Goal: Information Seeking & Learning: Learn about a topic

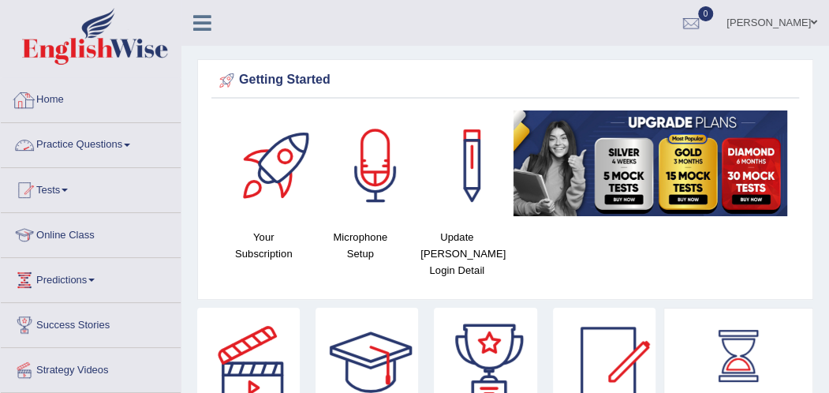
click at [116, 146] on link "Practice Questions" at bounding box center [91, 142] width 180 height 39
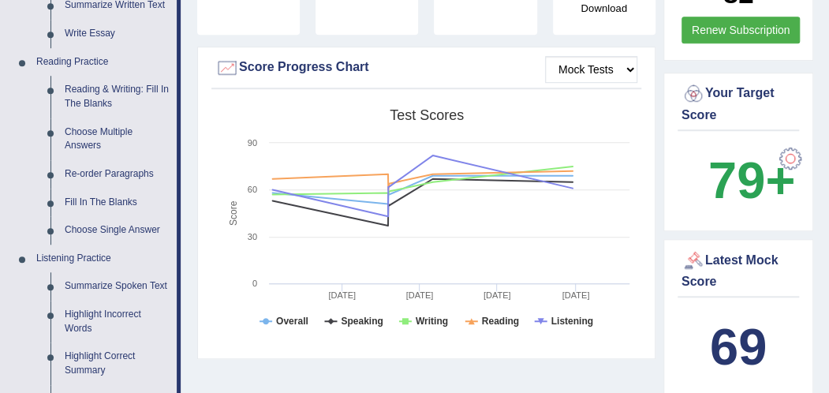
scroll to position [443, 0]
click at [82, 100] on link "Reading & Writing: Fill In The Blanks" at bounding box center [117, 96] width 119 height 42
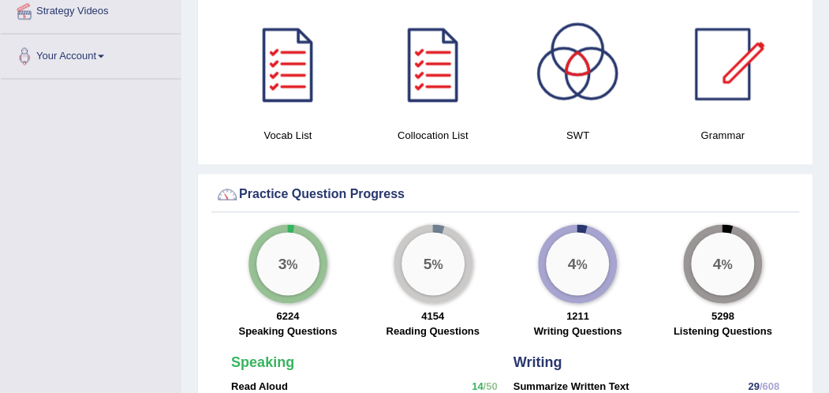
scroll to position [866, 0]
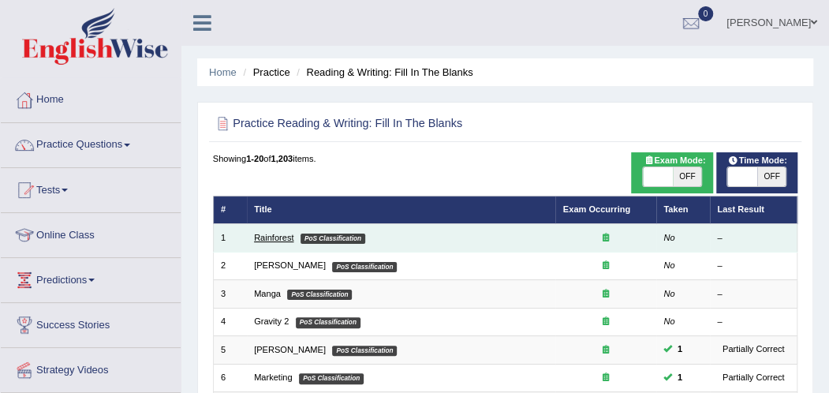
click at [274, 241] on link "Rainforest" at bounding box center [273, 237] width 39 height 9
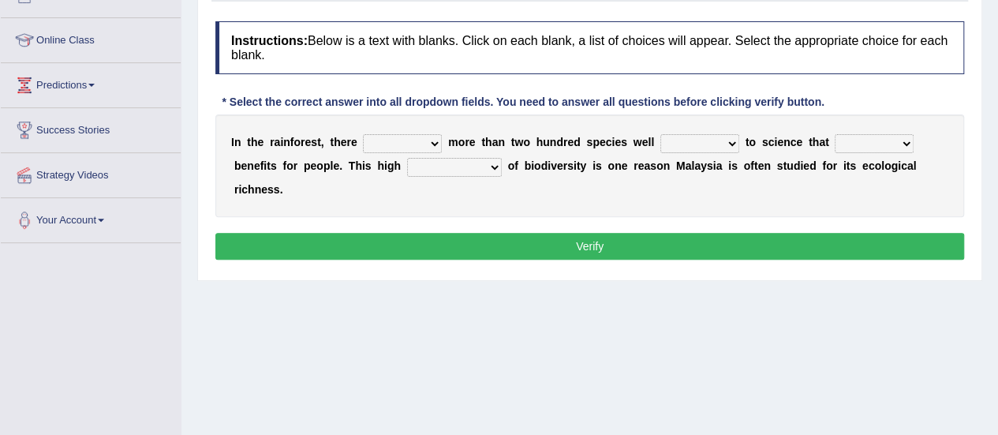
scroll to position [196, 0]
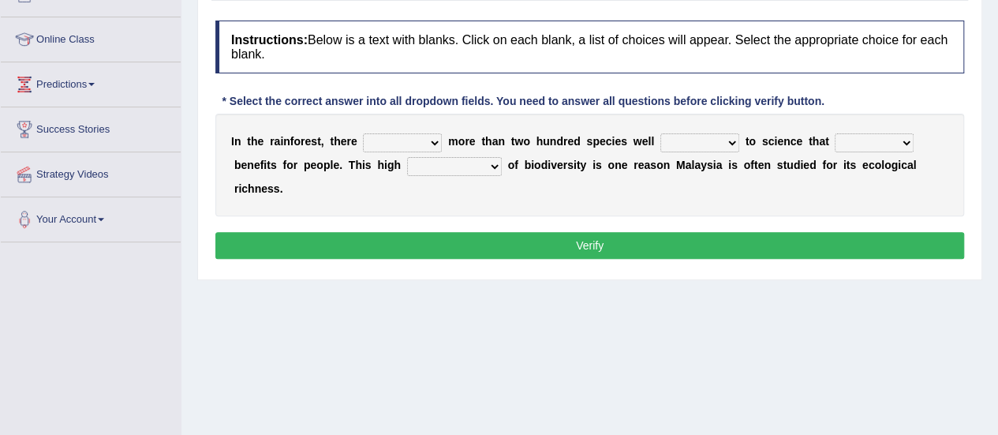
click at [434, 144] on select "have can be has is" at bounding box center [402, 142] width 79 height 19
select select "is"
click at [363, 133] on select "have can be has is" at bounding box center [402, 142] width 79 height 19
click at [715, 136] on select "knowing known knew know" at bounding box center [699, 142] width 79 height 19
select select "known"
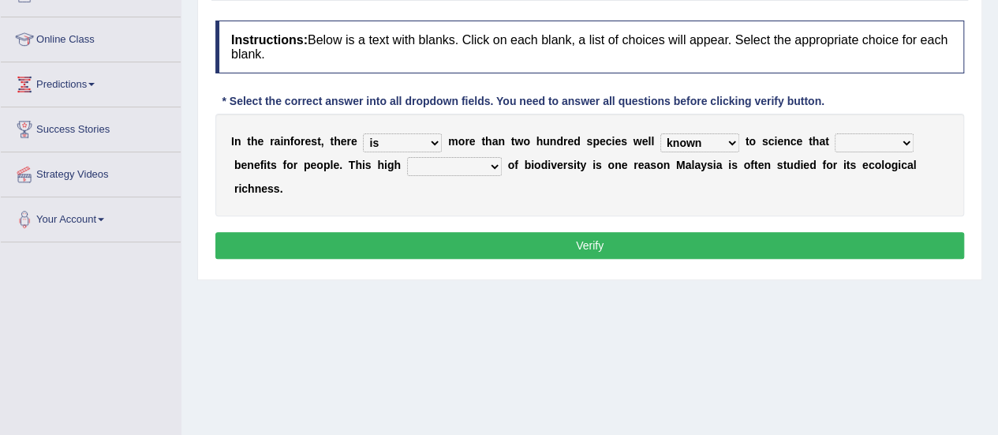
click at [660, 133] on select "knowing known knew know" at bounding box center [699, 142] width 79 height 19
click at [828, 133] on select "contain contained containing contains" at bounding box center [874, 142] width 79 height 19
select select "contains"
click at [828, 133] on select "contain contained containing contains" at bounding box center [874, 142] width 79 height 19
click at [446, 167] on select "condensation conjunction continuity complexity" at bounding box center [454, 166] width 95 height 19
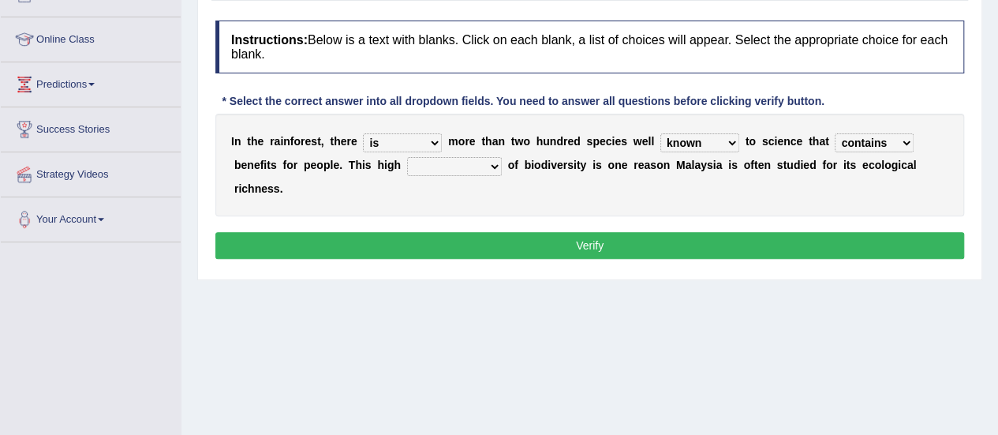
select select "complexity"
click at [407, 157] on select "condensation conjunction continuity complexity" at bounding box center [454, 166] width 95 height 19
click at [570, 233] on button "Verify" at bounding box center [589, 245] width 749 height 27
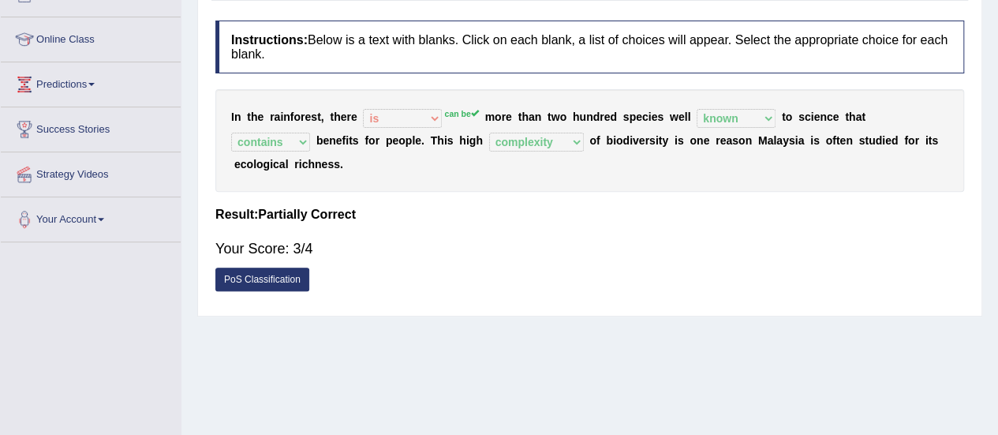
scroll to position [0, 0]
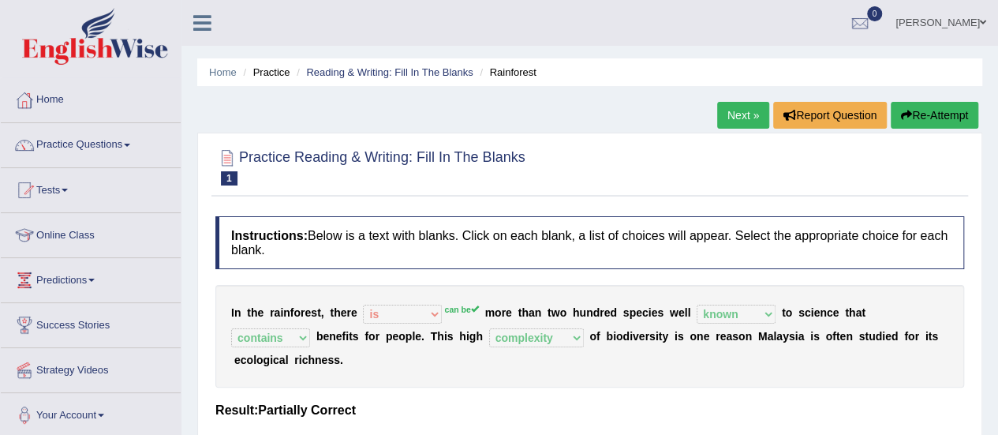
click at [731, 116] on link "Next »" at bounding box center [743, 115] width 52 height 27
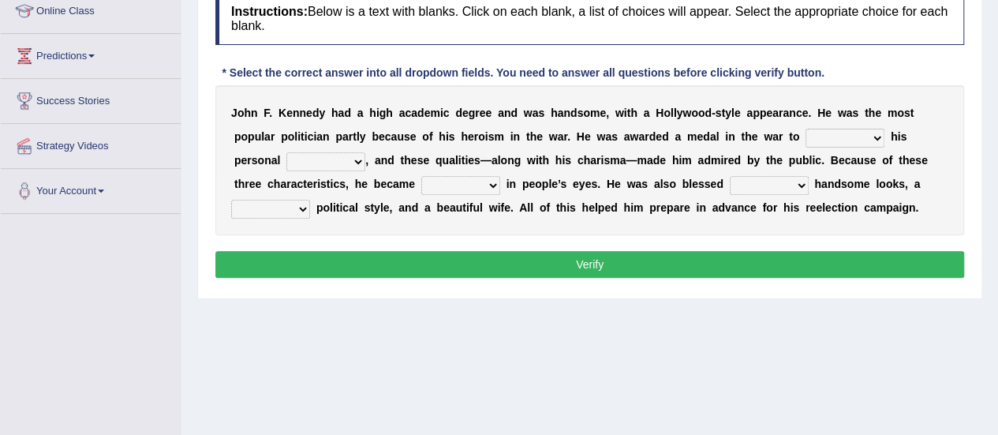
scroll to position [223, 0]
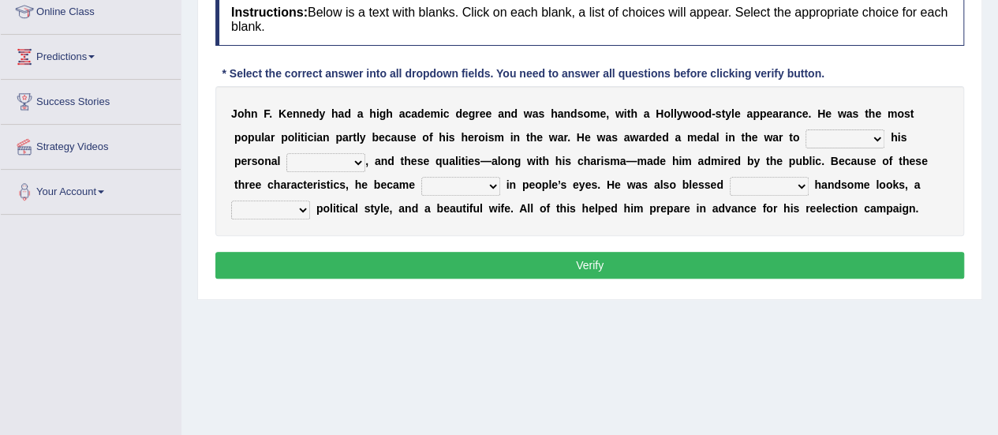
click at [827, 141] on select "prove show evidence upthrow" at bounding box center [845, 138] width 79 height 19
click at [342, 155] on select "passion courage charm liking" at bounding box center [325, 162] width 79 height 19
select select "charm"
click at [286, 153] on select "passion courage charm liking" at bounding box center [325, 162] width 79 height 19
click at [333, 158] on select "passion courage charm liking" at bounding box center [325, 162] width 79 height 19
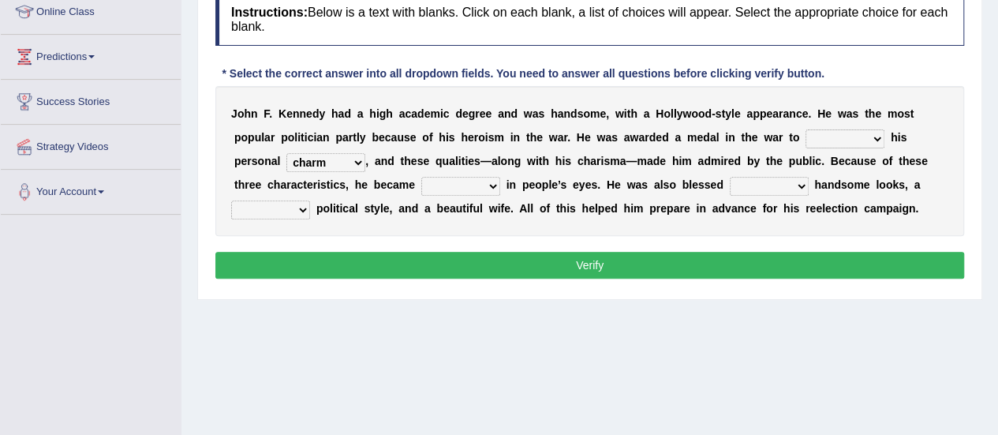
click at [831, 140] on select "prove show evidence upthrow" at bounding box center [845, 138] width 79 height 19
select select "show"
click at [806, 129] on select "prove show evidence upthrow" at bounding box center [845, 138] width 79 height 19
click at [349, 155] on select "passion courage charm liking" at bounding box center [325, 162] width 79 height 19
select select "passion"
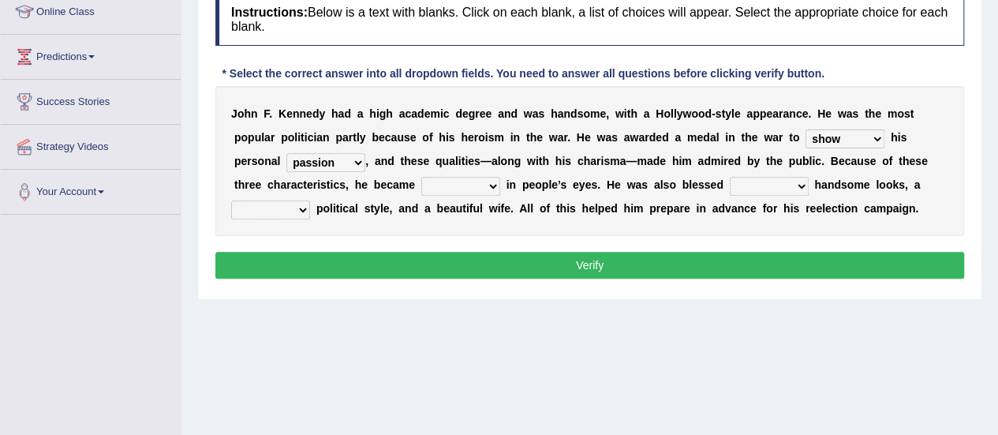
click at [286, 153] on select "passion courage charm liking" at bounding box center [325, 162] width 79 height 19
click at [448, 184] on select "iconic ironic identical impotent" at bounding box center [460, 186] width 79 height 19
select select "iconic"
click at [421, 177] on select "iconic ironic identical impotent" at bounding box center [460, 186] width 79 height 19
click at [750, 191] on select "with in upon to" at bounding box center [769, 186] width 79 height 19
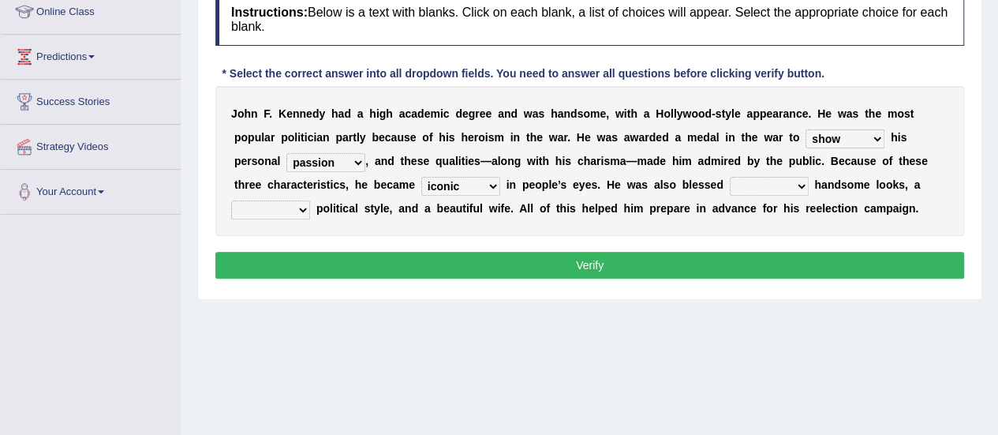
select select "with"
click at [730, 177] on select "with in upon to" at bounding box center [769, 186] width 79 height 19
click at [304, 201] on select "mending mends mended mend" at bounding box center [270, 209] width 79 height 19
select select "mended"
click at [231, 200] on select "mending mends mended mend" at bounding box center [270, 209] width 79 height 19
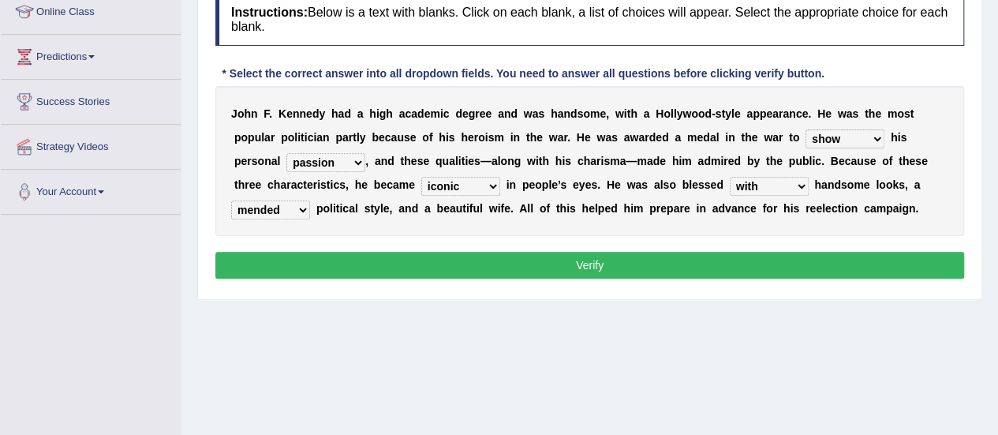
click at [420, 260] on button "Verify" at bounding box center [589, 265] width 749 height 27
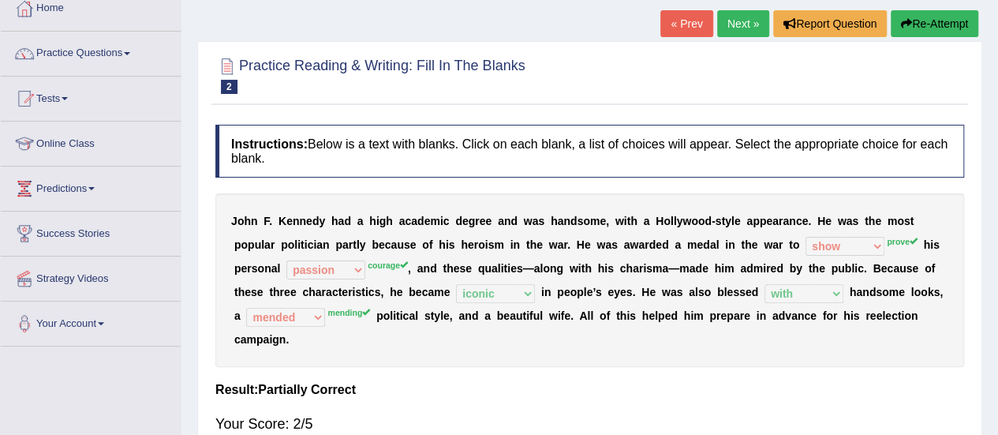
scroll to position [0, 0]
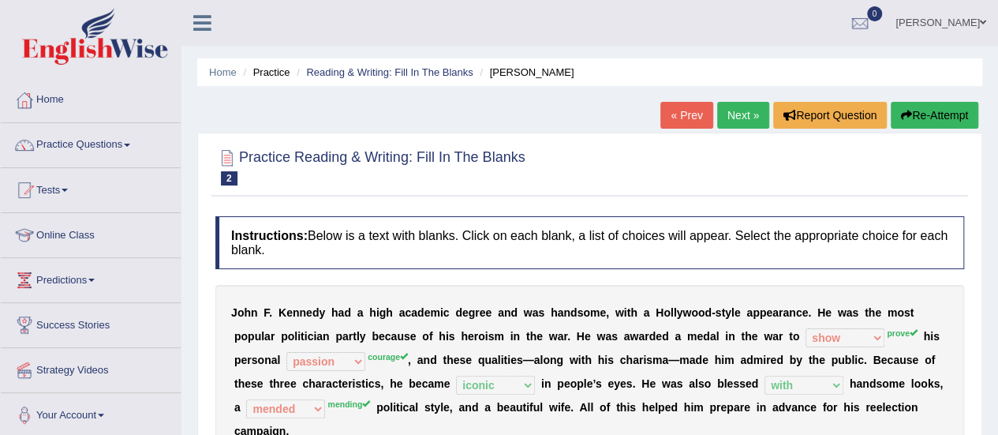
click at [720, 119] on link "Next »" at bounding box center [743, 115] width 52 height 27
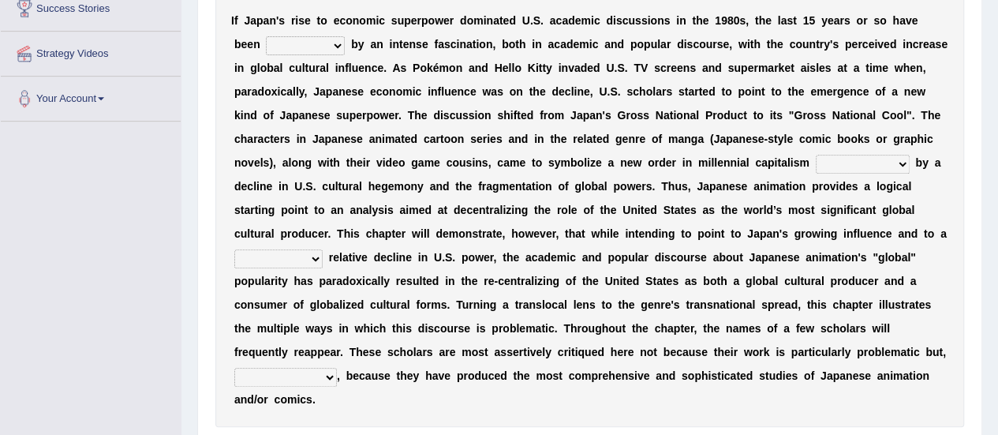
click at [283, 48] on select "marked dedicated made inspired" at bounding box center [305, 45] width 79 height 19
click at [910, 117] on b """ at bounding box center [909, 115] width 6 height 13
click at [866, 159] on select "pocessed characterized opposed tangled" at bounding box center [863, 164] width 94 height 19
select select "pocessed"
click at [816, 155] on select "pocessed characterized opposed tangled" at bounding box center [863, 164] width 94 height 19
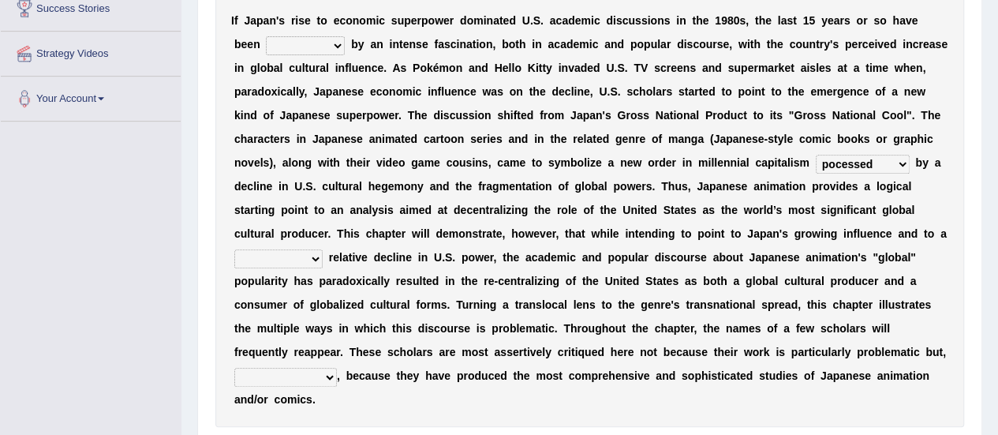
click at [290, 255] on select "concomitant discrete proportional legitimate" at bounding box center [278, 258] width 88 height 19
select select "legitimate"
click at [234, 249] on select "concomitant discrete proportional legitimate" at bounding box center [278, 258] width 88 height 19
click at [307, 256] on select "concomitant discrete proportional legitimate" at bounding box center [278, 258] width 88 height 19
click at [316, 378] on select "however on the contrary in addition on the whole" at bounding box center [285, 377] width 103 height 19
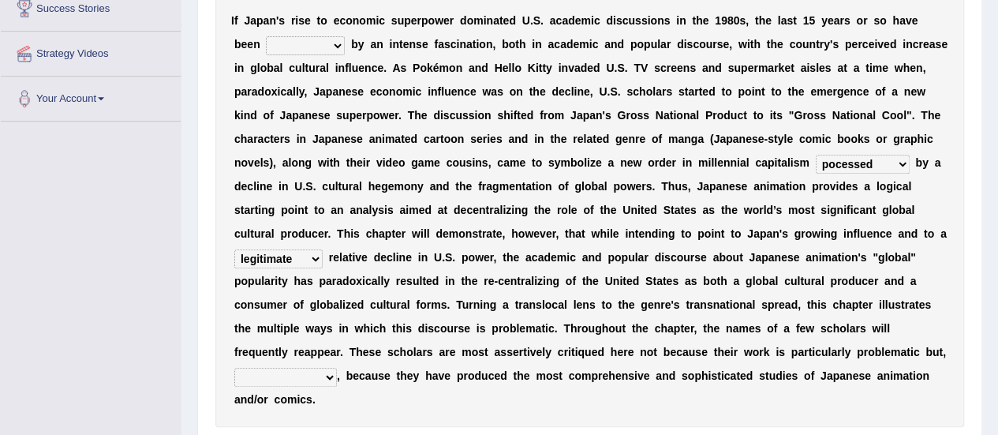
click at [388, 394] on div "I f J a p a n ' s r i s e t o e c o n o m i c s u p e r p o w e r d o m i n a t…" at bounding box center [589, 210] width 749 height 434
click at [278, 368] on select "however on the contrary in addition on the whole" at bounding box center [285, 377] width 103 height 19
select select "on the contrary"
click at [234, 368] on select "however on the contrary in addition on the whole" at bounding box center [285, 377] width 103 height 19
click at [317, 42] on select "marked dedicated made inspired" at bounding box center [305, 45] width 79 height 19
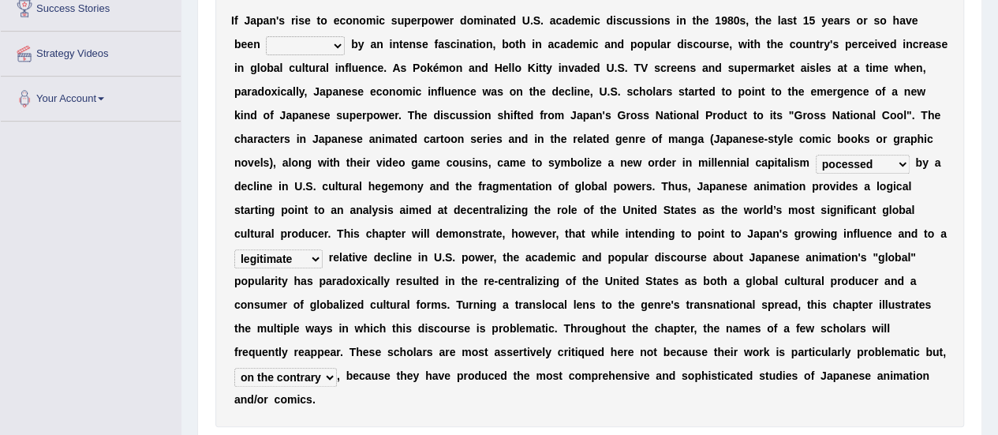
select select "marked"
click at [266, 36] on select "marked dedicated made inspired" at bounding box center [305, 45] width 79 height 19
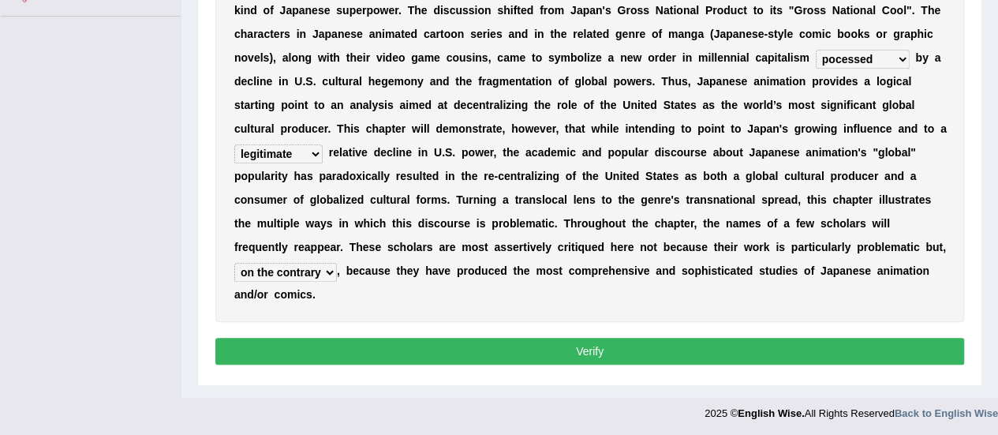
click at [581, 351] on button "Verify" at bounding box center [589, 351] width 749 height 27
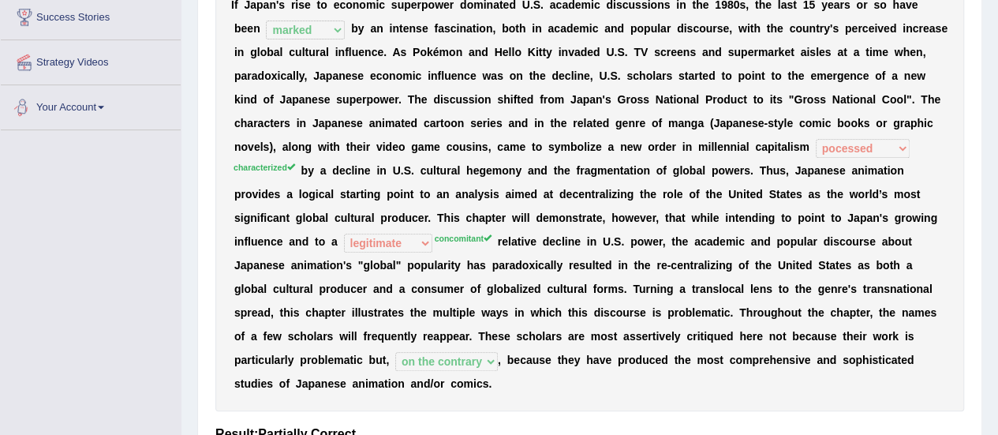
scroll to position [0, 0]
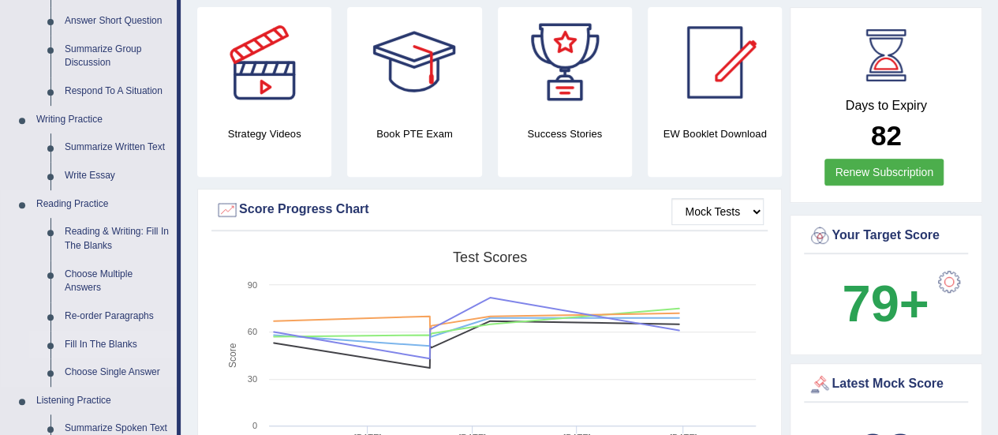
click at [77, 338] on link "Fill In The Blanks" at bounding box center [117, 345] width 119 height 28
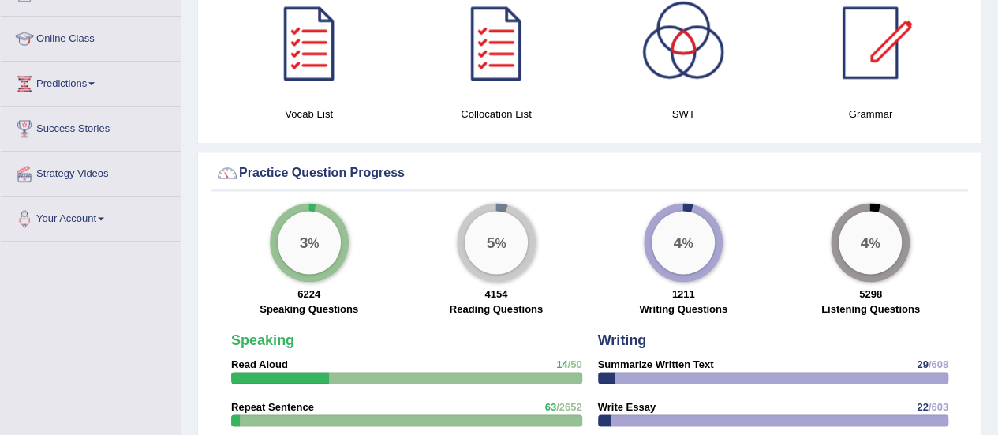
scroll to position [1143, 0]
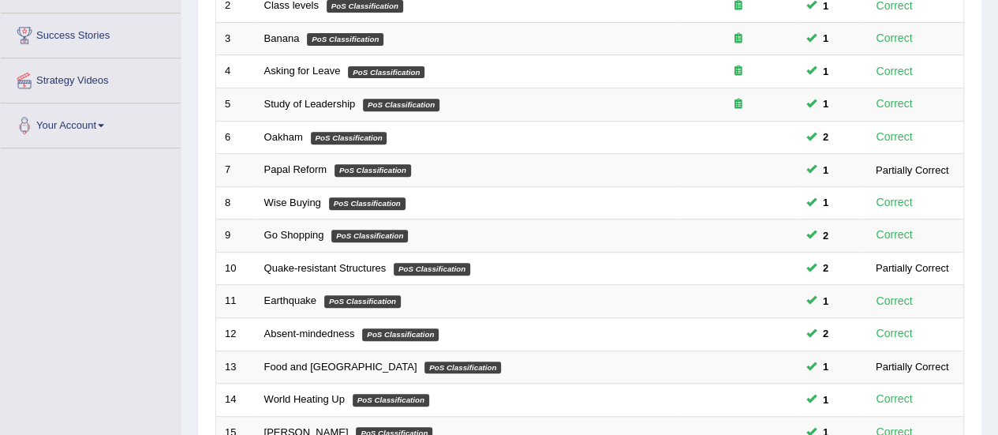
scroll to position [602, 0]
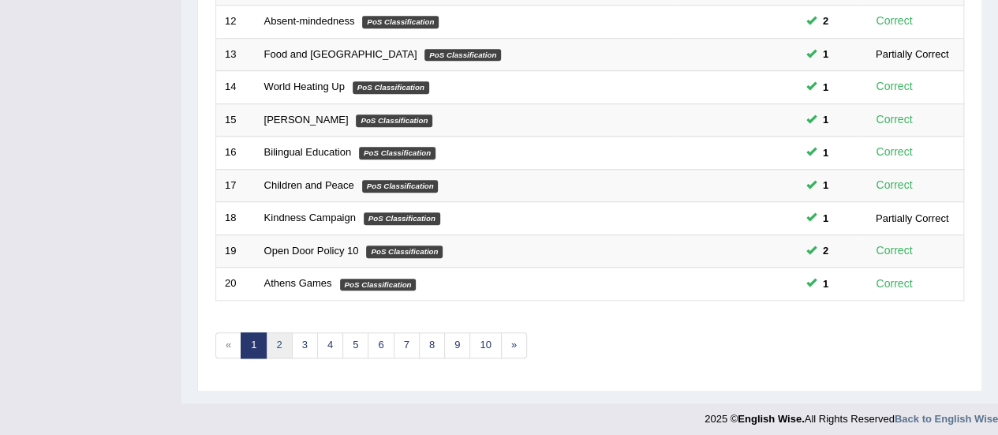
click at [287, 340] on link "2" at bounding box center [279, 345] width 26 height 26
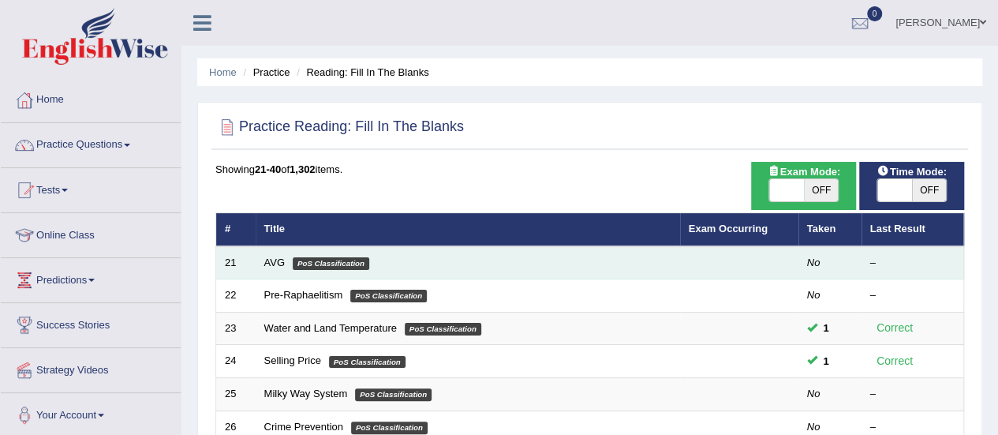
click at [262, 261] on td "AVG PoS Classification" at bounding box center [468, 262] width 424 height 33
click at [271, 260] on link "AVG" at bounding box center [274, 262] width 21 height 12
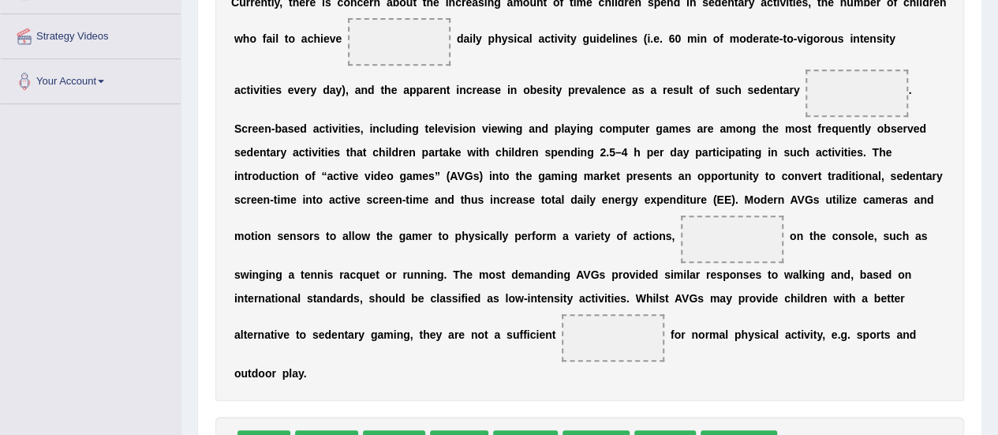
scroll to position [331, 0]
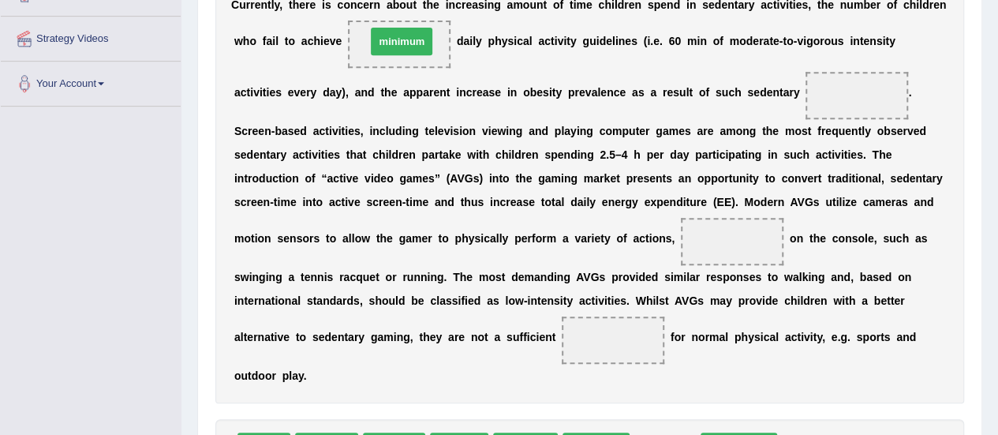
drag, startPoint x: 644, startPoint y: 414, endPoint x: 374, endPoint y: 22, distance: 476.0
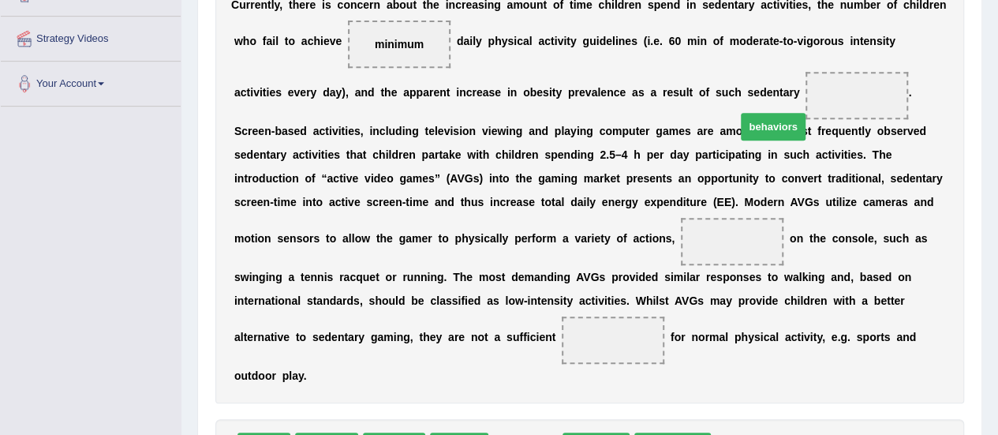
drag, startPoint x: 532, startPoint y: 422, endPoint x: 781, endPoint y: 102, distance: 405.9
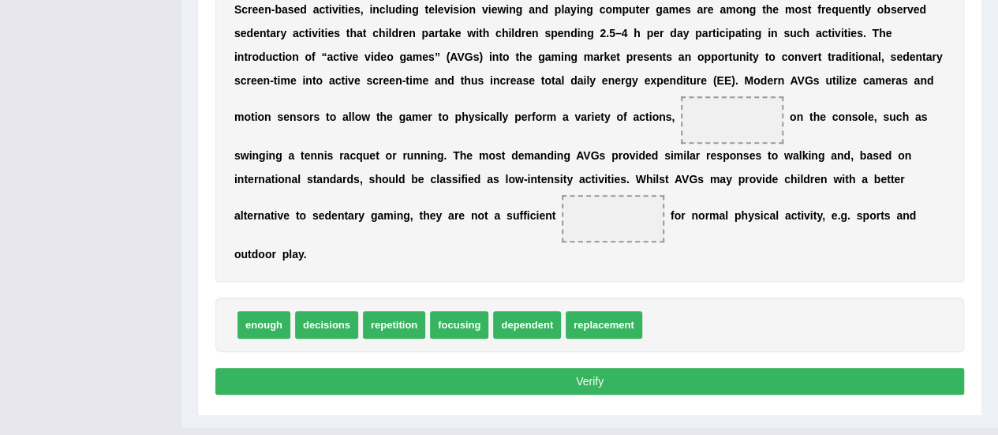
scroll to position [458, 0]
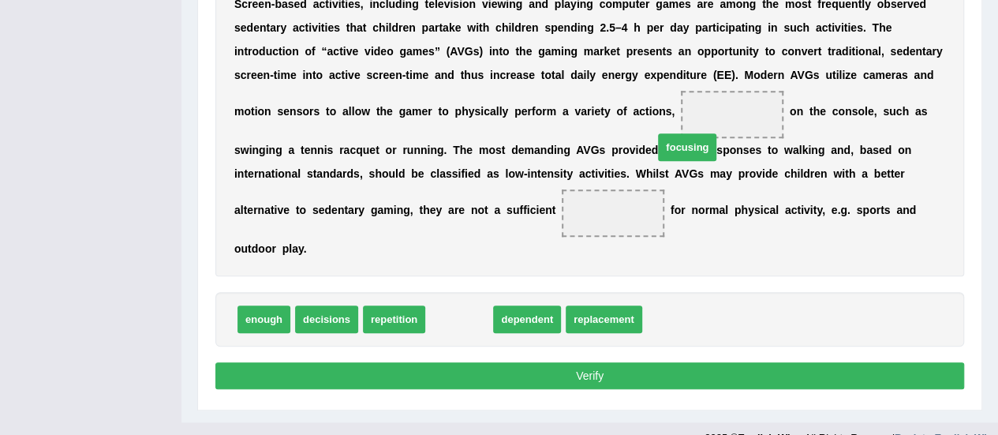
drag, startPoint x: 449, startPoint y: 304, endPoint x: 679, endPoint y: 129, distance: 289.4
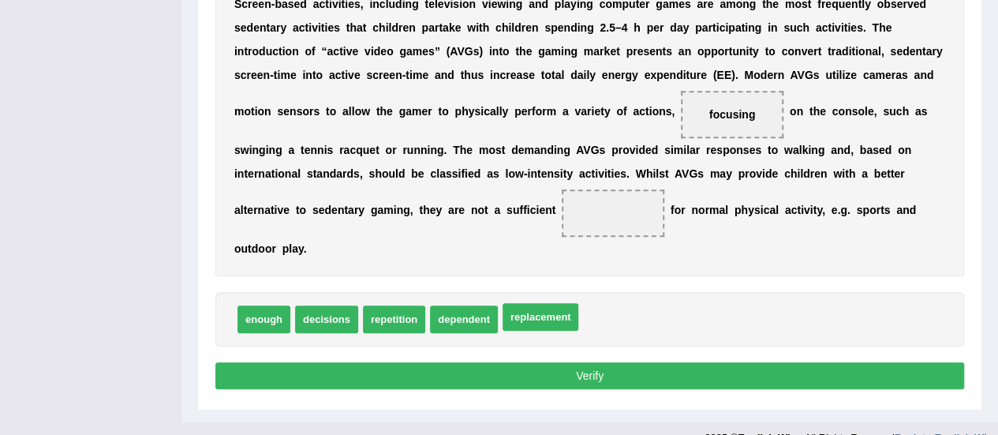
drag, startPoint x: 548, startPoint y: 297, endPoint x: 544, endPoint y: 193, distance: 104.2
click at [544, 362] on button "Verify" at bounding box center [589, 375] width 749 height 27
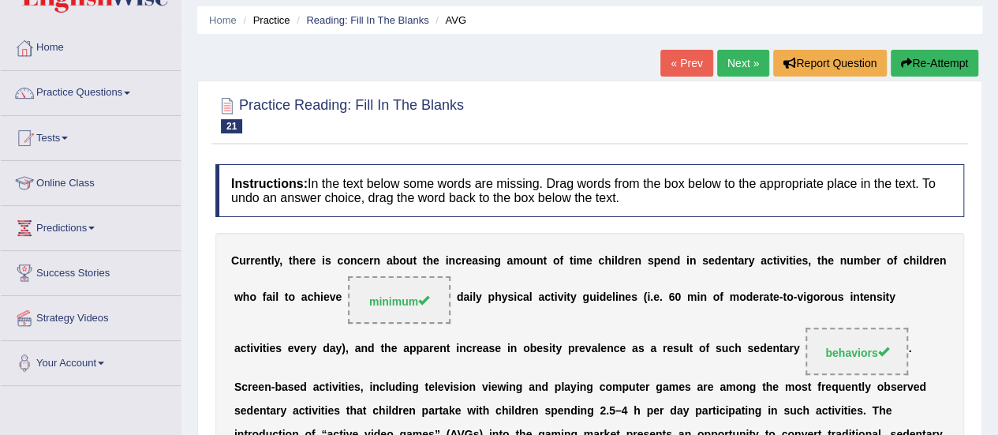
scroll to position [0, 0]
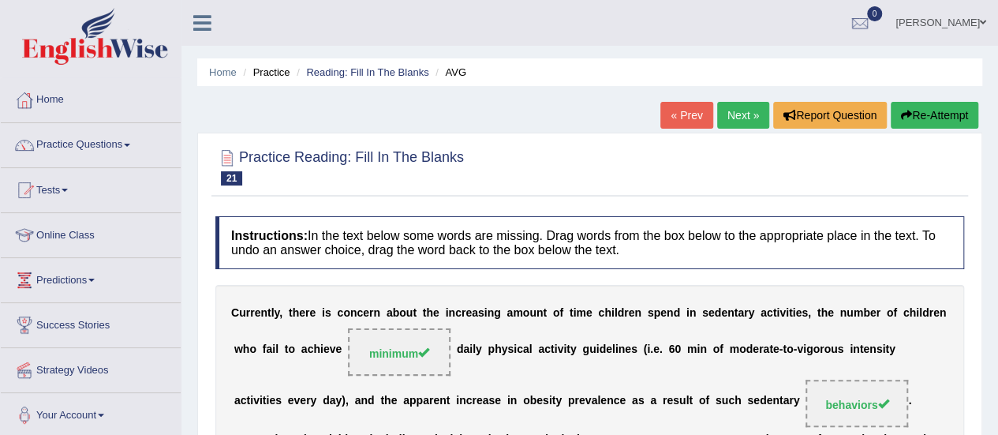
click at [740, 110] on link "Next »" at bounding box center [743, 115] width 52 height 27
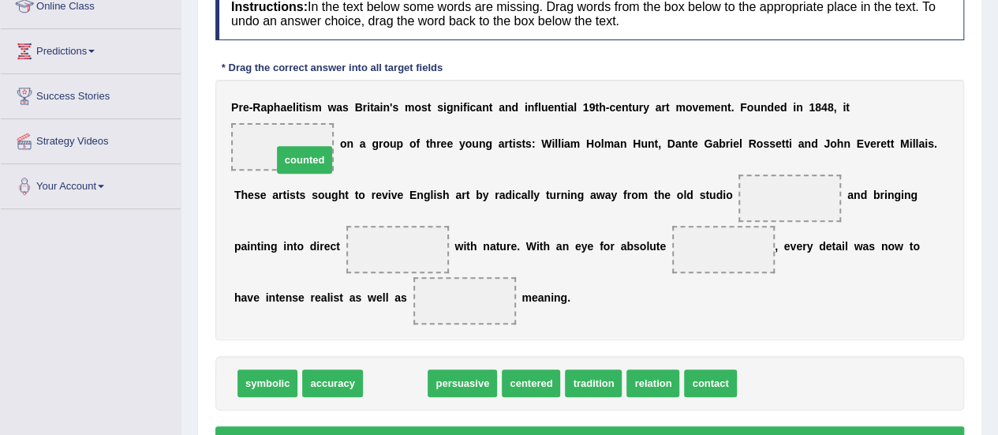
drag, startPoint x: 402, startPoint y: 392, endPoint x: 305, endPoint y: 169, distance: 243.8
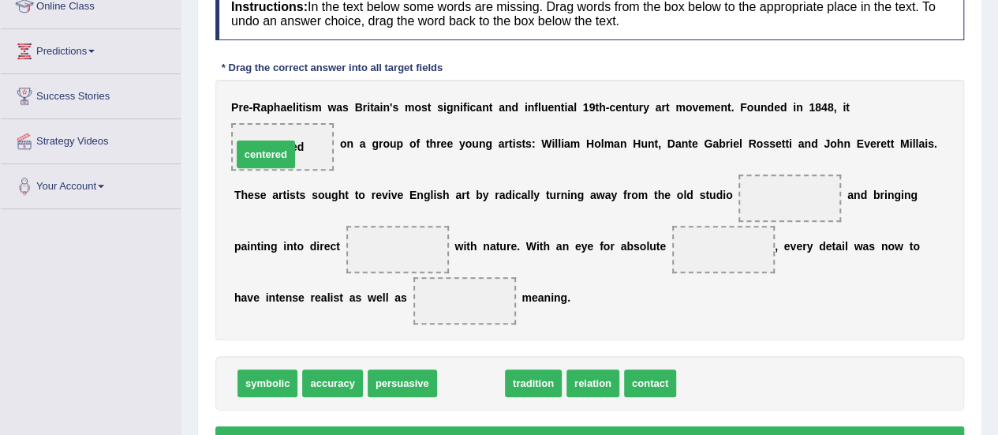
drag, startPoint x: 464, startPoint y: 378, endPoint x: 259, endPoint y: 149, distance: 307.3
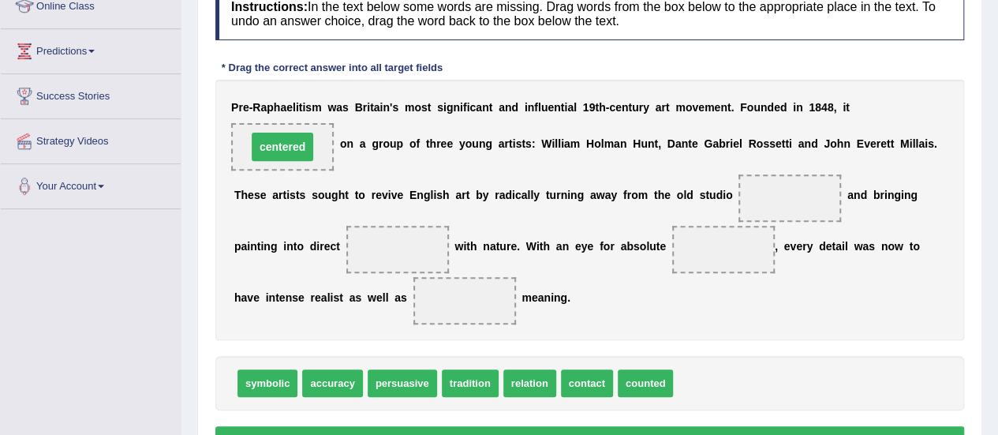
click at [259, 149] on span "centered" at bounding box center [283, 147] width 62 height 28
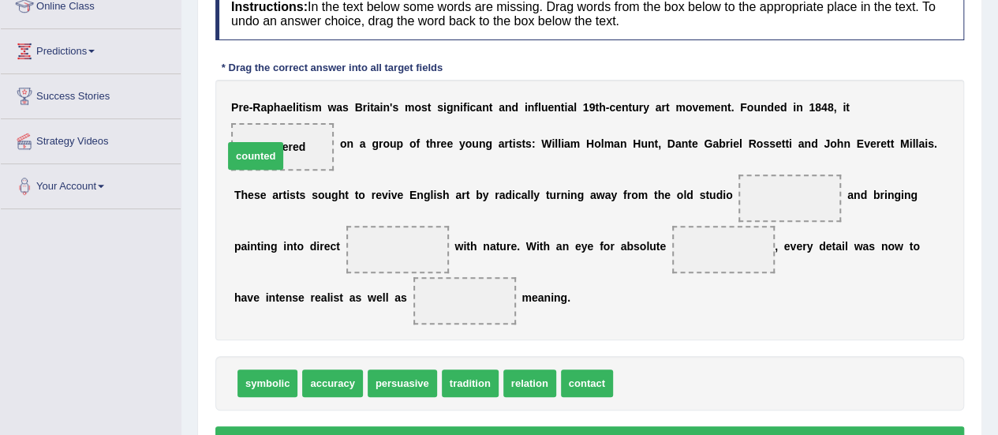
drag, startPoint x: 650, startPoint y: 379, endPoint x: 260, endPoint y: 152, distance: 451.1
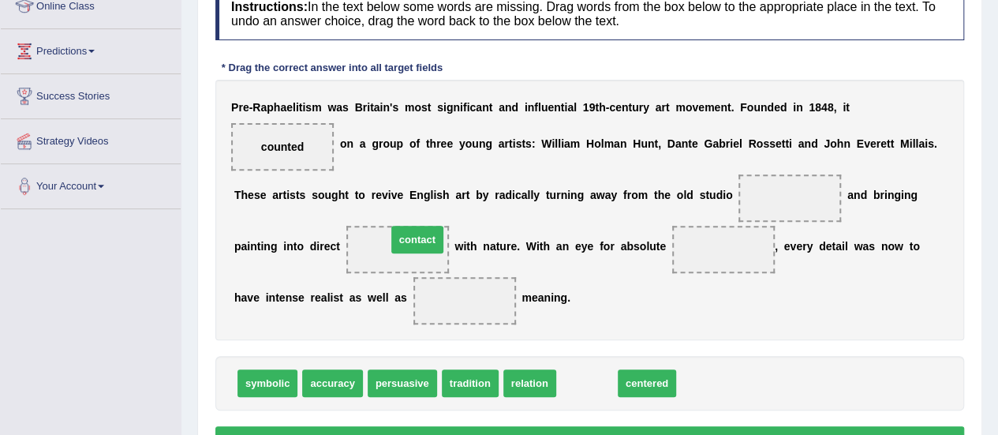
drag, startPoint x: 588, startPoint y: 379, endPoint x: 418, endPoint y: 236, distance: 222.2
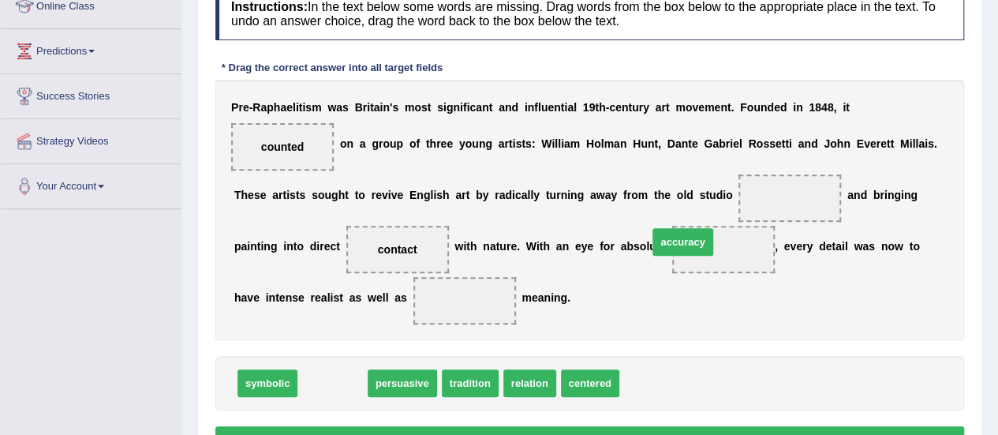
drag, startPoint x: 325, startPoint y: 383, endPoint x: 679, endPoint y: 237, distance: 383.1
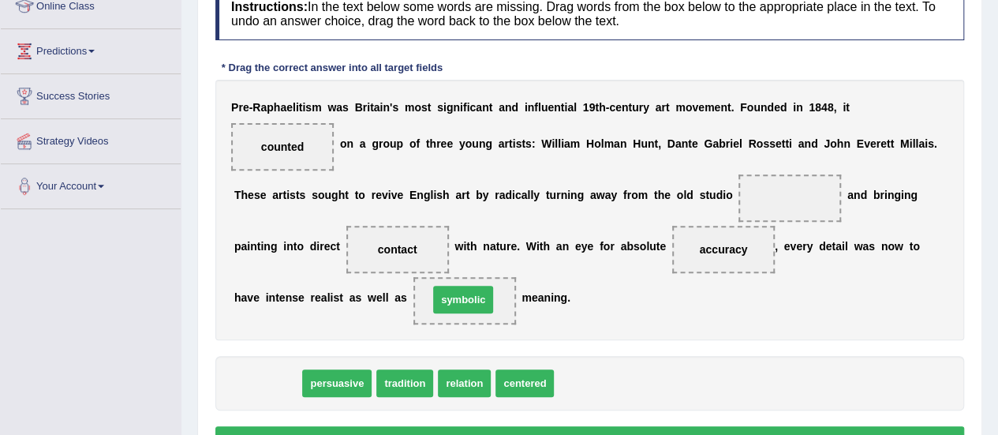
drag, startPoint x: 249, startPoint y: 389, endPoint x: 445, endPoint y: 305, distance: 213.1
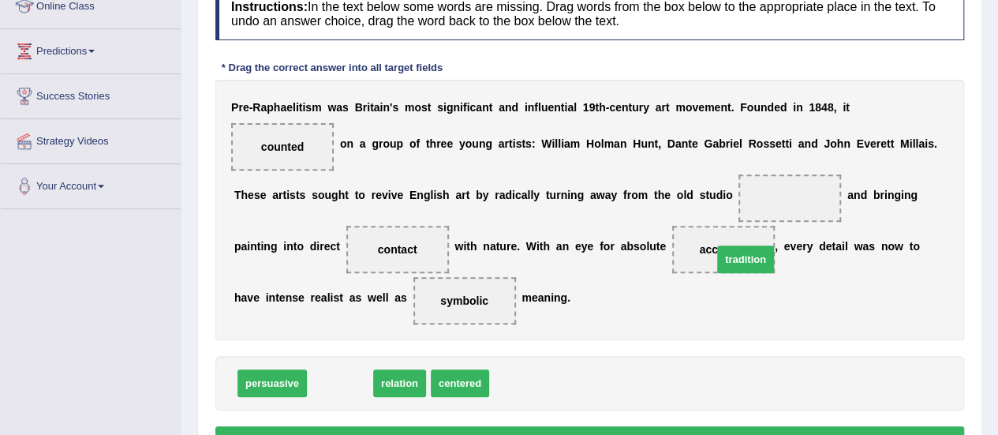
drag, startPoint x: 347, startPoint y: 376, endPoint x: 795, endPoint y: 234, distance: 469.8
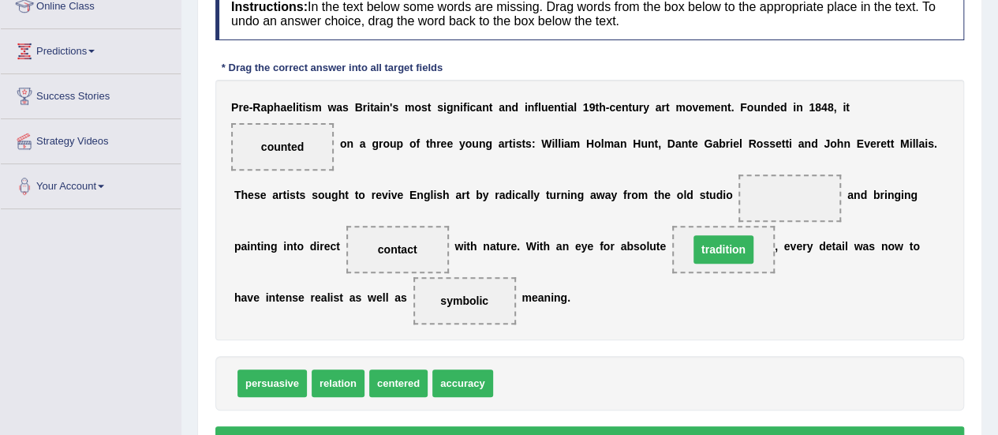
drag, startPoint x: 797, startPoint y: 222, endPoint x: 705, endPoint y: 180, distance: 100.9
click at [705, 180] on div "P r e - R a p h a e l i t i s m w a s B r i t a i n ' s m o s t s i g n i f i c…" at bounding box center [589, 210] width 749 height 260
drag, startPoint x: 707, startPoint y: 250, endPoint x: 784, endPoint y: 167, distance: 113.3
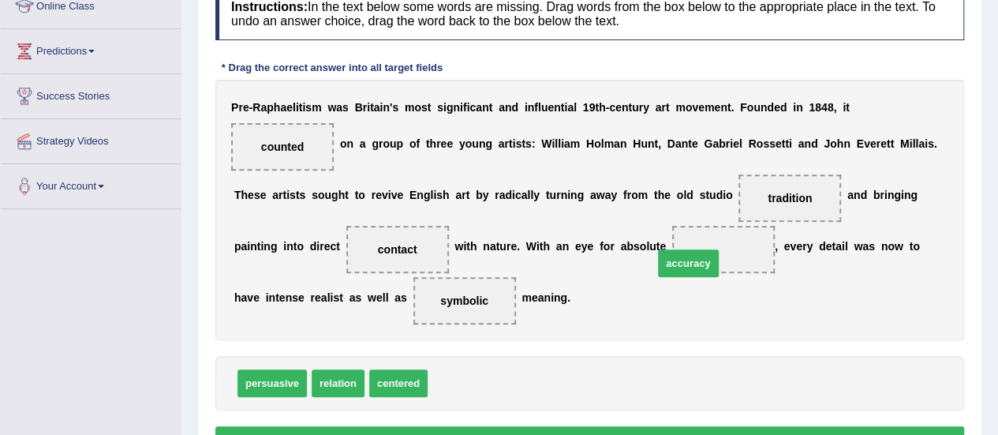
drag, startPoint x: 467, startPoint y: 380, endPoint x: 699, endPoint y: 259, distance: 261.8
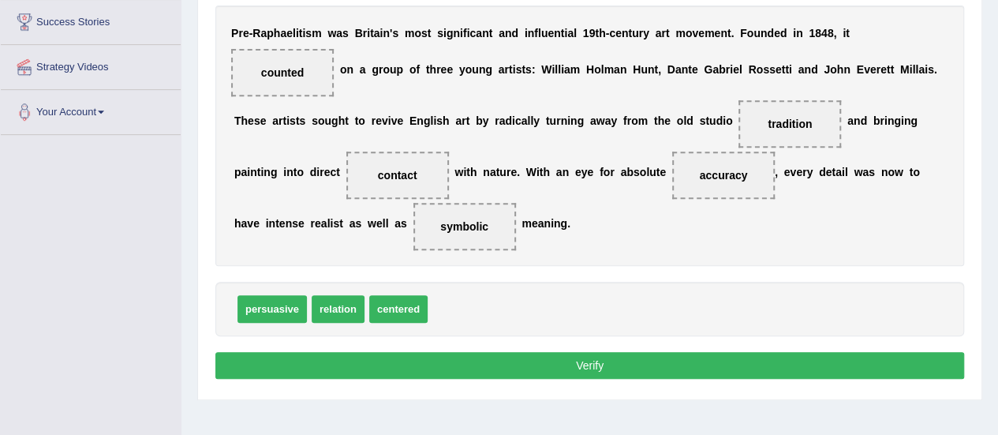
click at [606, 375] on button "Verify" at bounding box center [589, 365] width 749 height 27
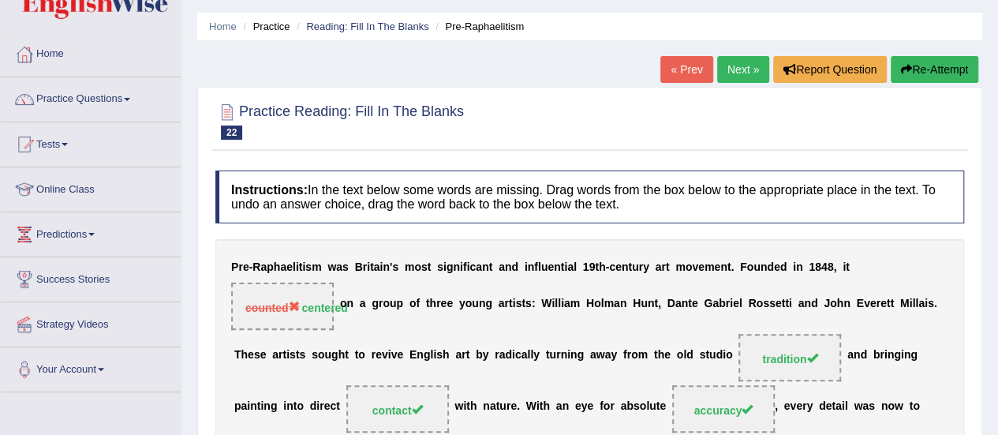
scroll to position [0, 0]
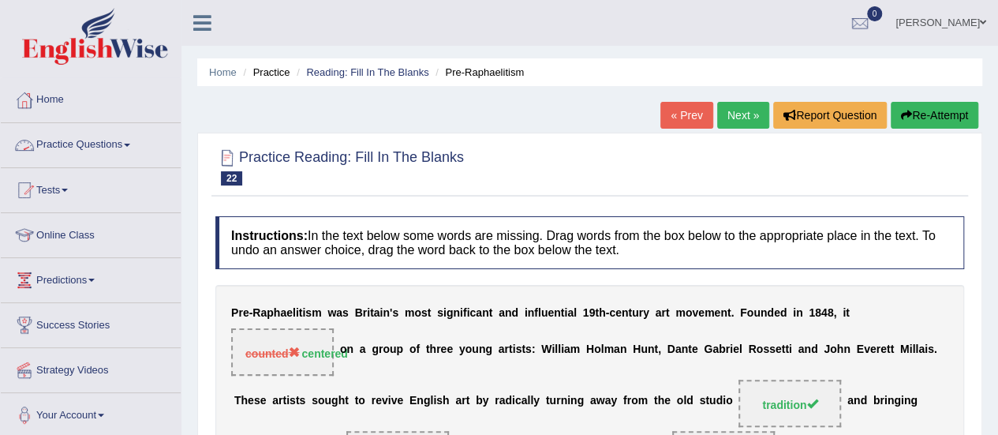
click at [88, 154] on link "Practice Questions" at bounding box center [91, 142] width 180 height 39
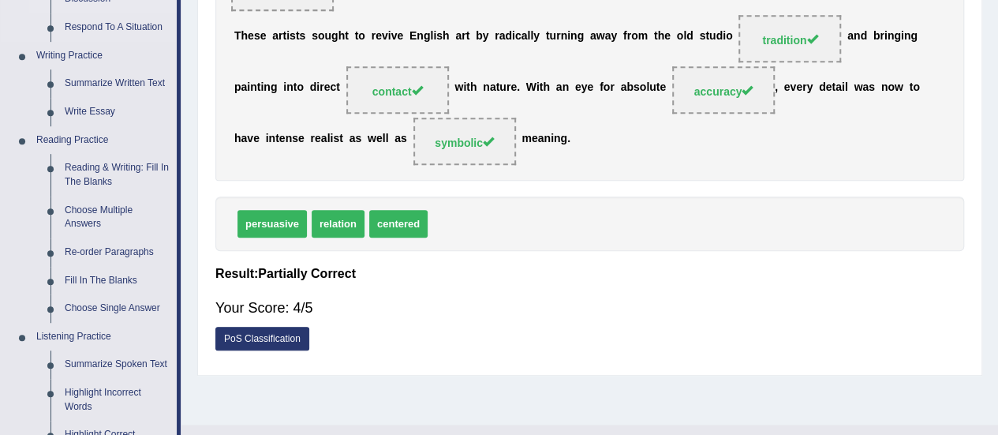
scroll to position [365, 0]
click at [100, 244] on link "Re-order Paragraphs" at bounding box center [117, 251] width 119 height 28
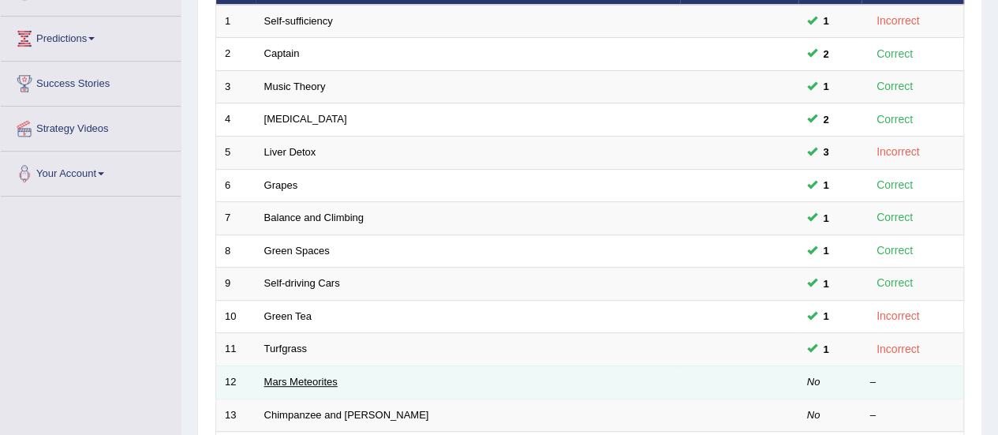
click at [308, 378] on link "Mars Meteorites" at bounding box center [300, 382] width 73 height 12
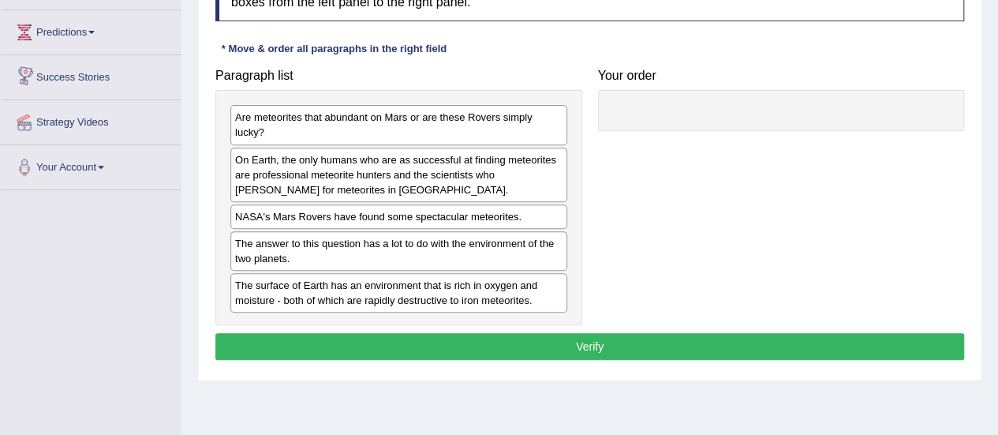
scroll to position [243, 0]
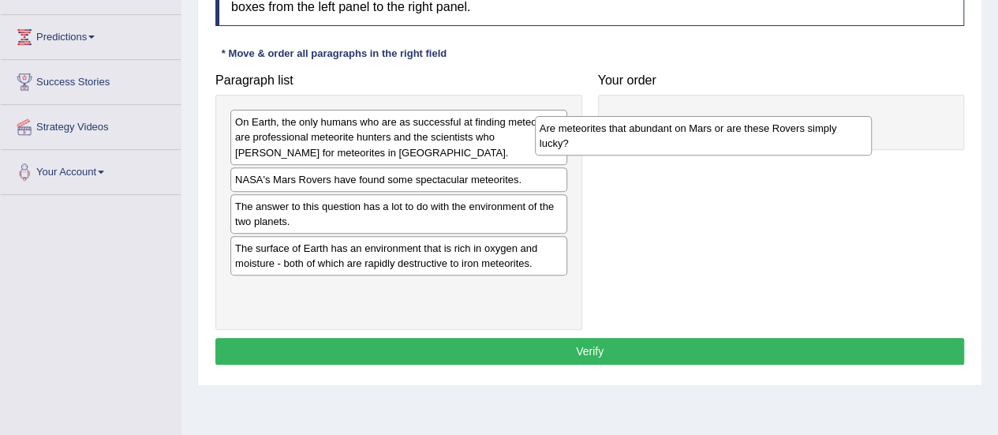
drag, startPoint x: 439, startPoint y: 127, endPoint x: 743, endPoint y: 130, distance: 304.5
click at [743, 130] on div "Are meteorites that abundant on Mars or are these Rovers simply lucky?" at bounding box center [703, 135] width 337 height 39
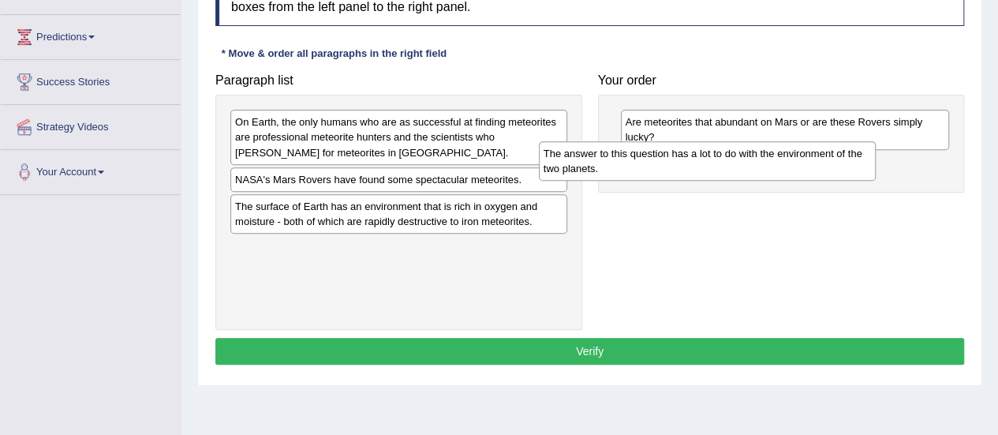
drag, startPoint x: 467, startPoint y: 211, endPoint x: 786, endPoint y: 174, distance: 320.9
click at [786, 174] on div "The answer to this question has a lot to do with the environment of the two pla…" at bounding box center [707, 160] width 337 height 39
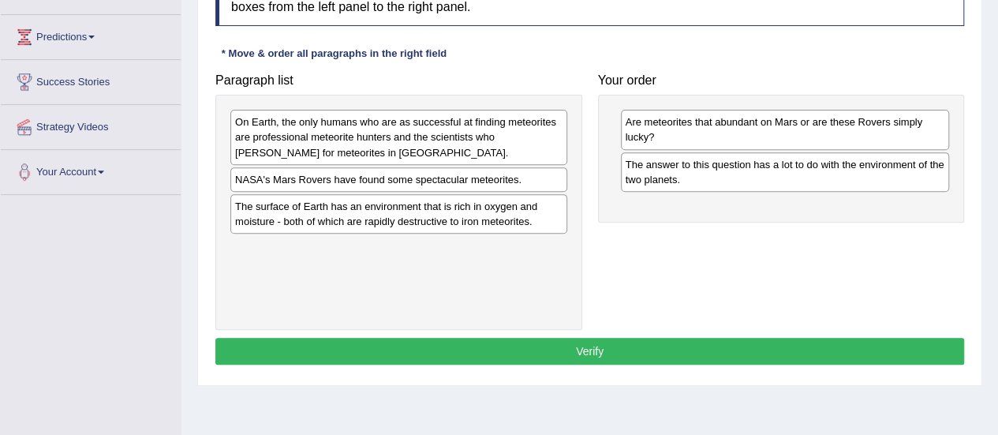
drag, startPoint x: 443, startPoint y: 181, endPoint x: 585, endPoint y: 173, distance: 142.2
click at [567, 173] on div "NASA's Mars Rovers have found some spectacular meteorites." at bounding box center [398, 179] width 337 height 24
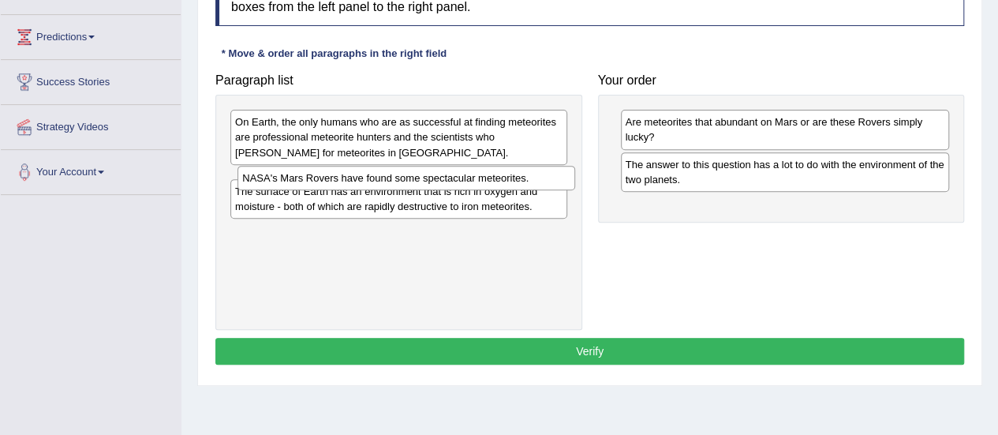
drag, startPoint x: 585, startPoint y: 173, endPoint x: 759, endPoint y: 196, distance: 175.2
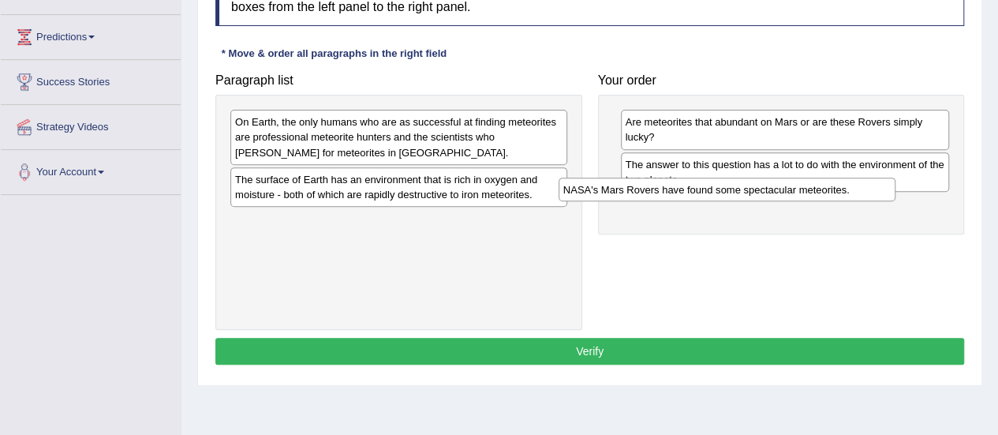
drag, startPoint x: 424, startPoint y: 179, endPoint x: 753, endPoint y: 191, distance: 328.4
click at [753, 191] on div "NASA's Mars Rovers have found some spectacular meteorites." at bounding box center [727, 190] width 337 height 24
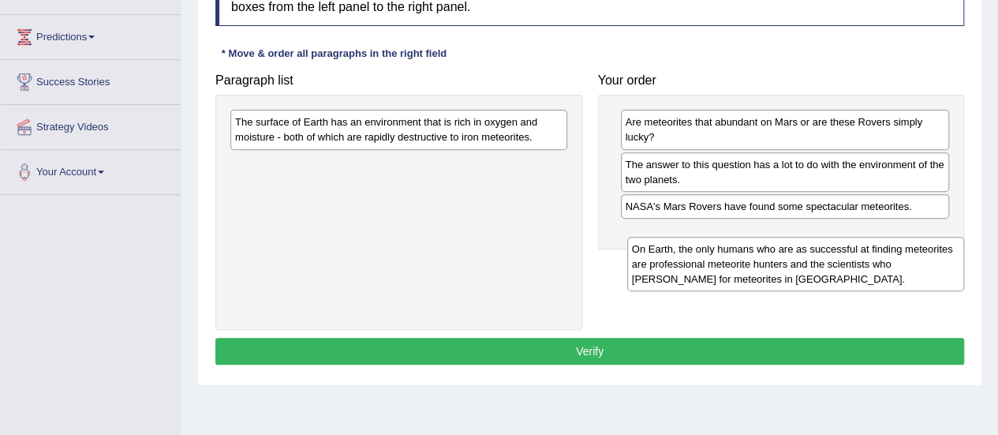
drag, startPoint x: 471, startPoint y: 142, endPoint x: 857, endPoint y: 261, distance: 403.8
click at [857, 263] on div "On Earth, the only humans who are as successful at finding meteorites are profe…" at bounding box center [795, 264] width 337 height 54
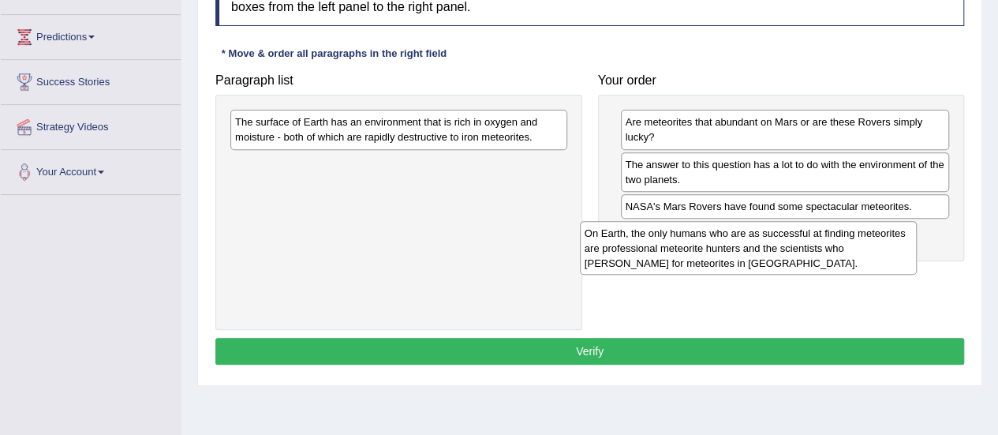
drag, startPoint x: 495, startPoint y: 160, endPoint x: 846, endPoint y: 231, distance: 357.4
click at [846, 230] on div "On Earth, the only humans who are as successful at finding meteorites are profe…" at bounding box center [748, 248] width 337 height 54
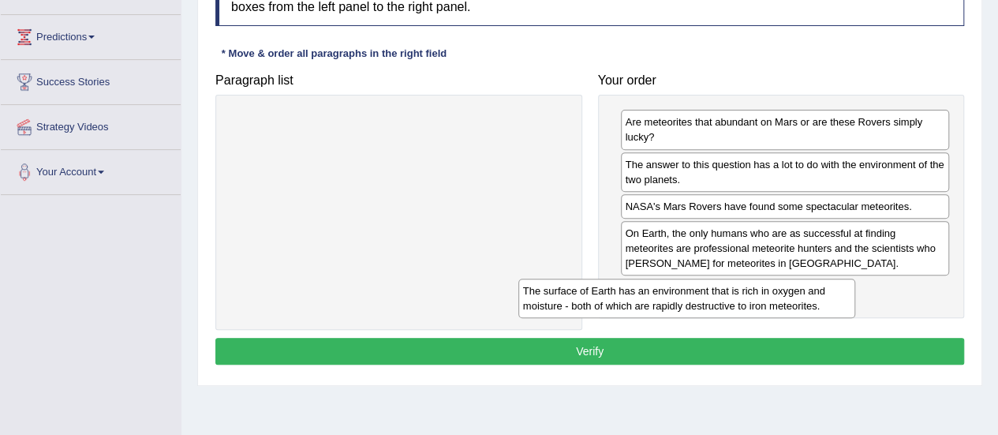
drag, startPoint x: 520, startPoint y: 127, endPoint x: 808, endPoint y: 296, distance: 333.8
click at [808, 296] on div "The surface of Earth has an environment that is rich in oxygen and moisture - b…" at bounding box center [686, 297] width 337 height 39
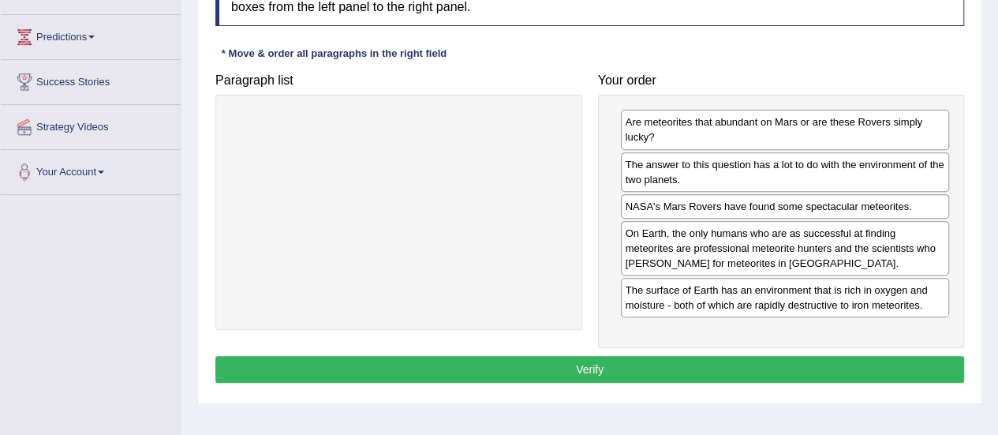
click at [632, 364] on button "Verify" at bounding box center [589, 369] width 749 height 27
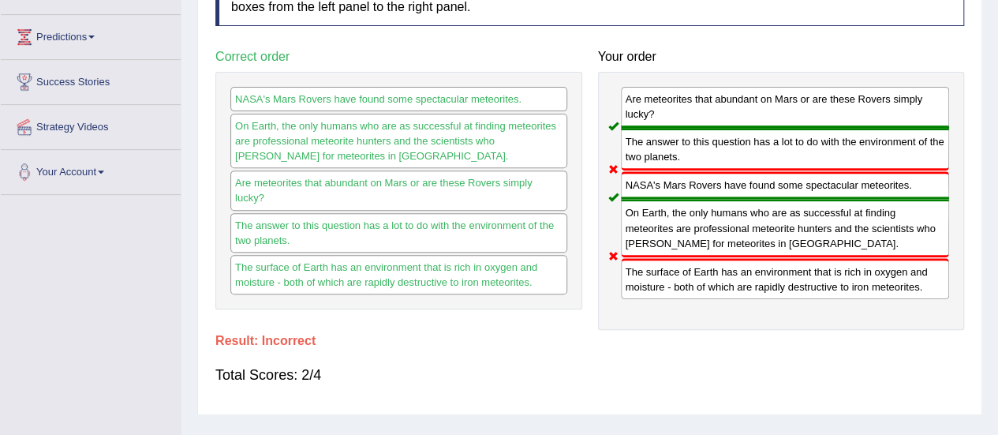
scroll to position [0, 0]
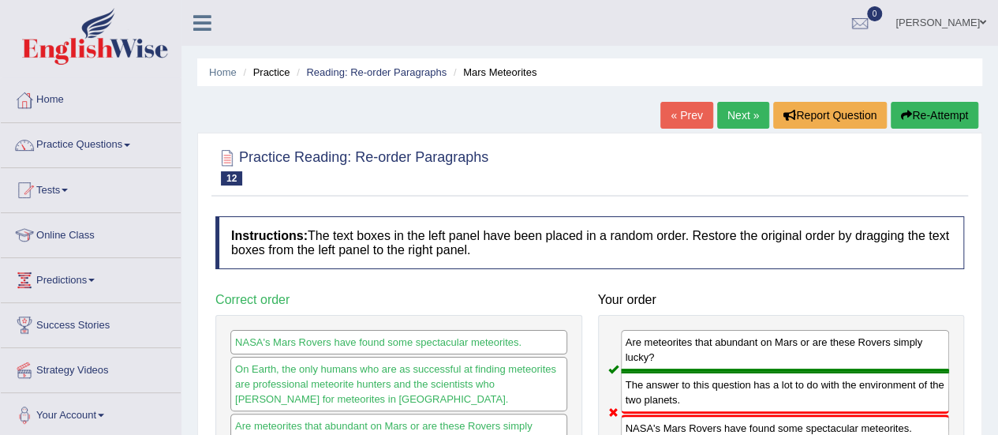
click at [745, 109] on link "Next »" at bounding box center [743, 115] width 52 height 27
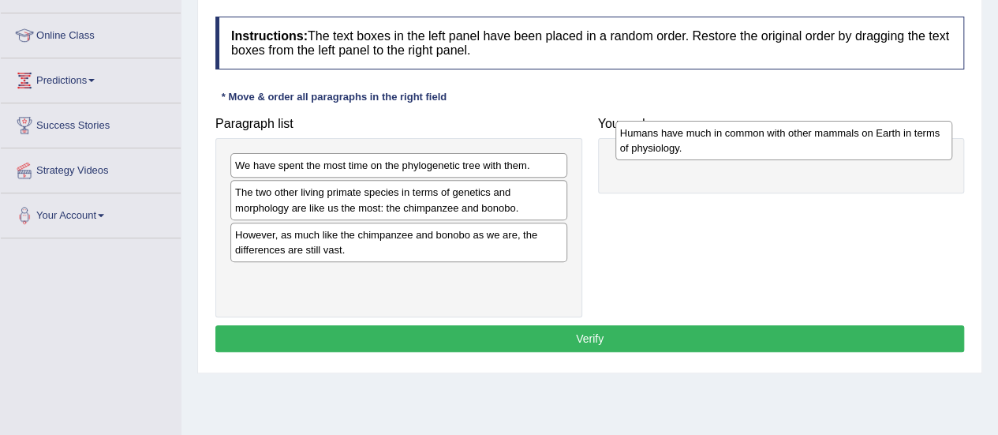
drag, startPoint x: 465, startPoint y: 247, endPoint x: 849, endPoint y: 145, distance: 397.5
click at [850, 145] on div "Humans have much in common with other mammals on Earth in terms of physiology." at bounding box center [783, 140] width 337 height 39
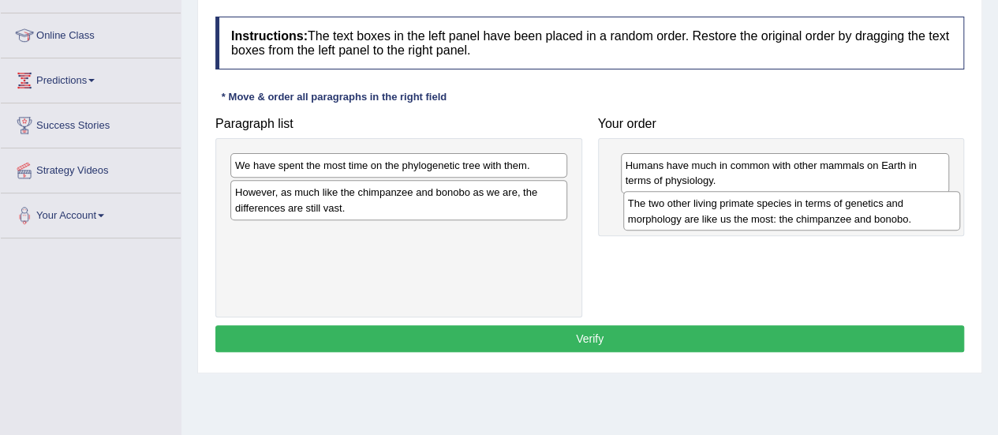
drag, startPoint x: 529, startPoint y: 184, endPoint x: 921, endPoint y: 196, distance: 393.1
click at [921, 196] on div "The two other living primate species in terms of genetics and morphology are li…" at bounding box center [791, 210] width 337 height 39
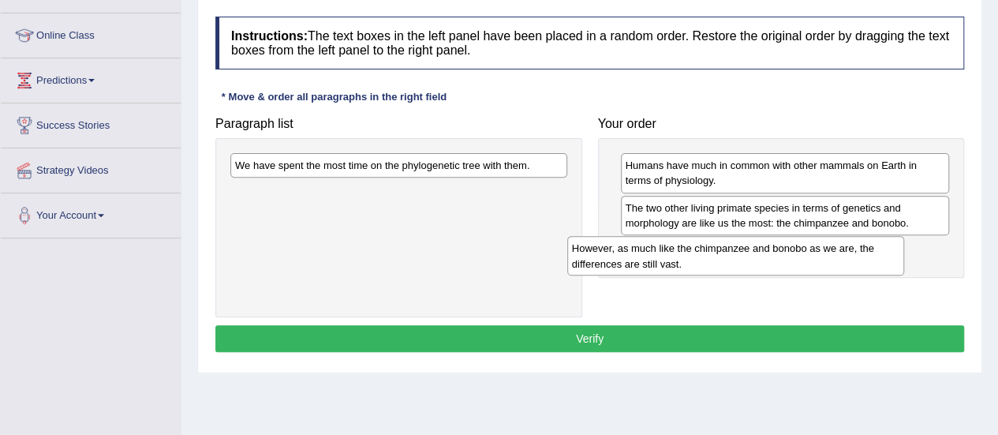
drag, startPoint x: 495, startPoint y: 196, endPoint x: 831, endPoint y: 252, distance: 340.7
click at [831, 252] on div "However, as much like the chimpanzee and bonobo as we are, the differences are …" at bounding box center [735, 255] width 337 height 39
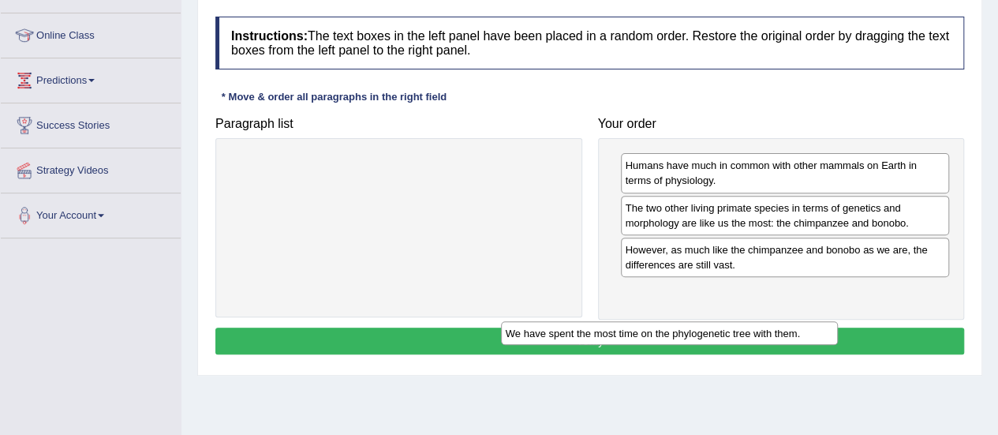
drag, startPoint x: 535, startPoint y: 166, endPoint x: 804, endPoint y: 334, distance: 317.2
click at [805, 335] on div "We have spent the most time on the phylogenetic tree with them." at bounding box center [669, 333] width 337 height 24
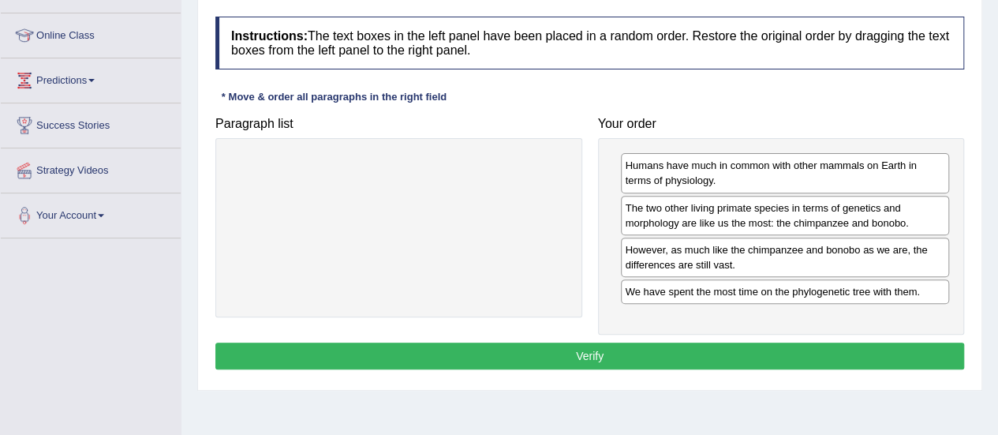
click at [625, 348] on button "Verify" at bounding box center [589, 355] width 749 height 27
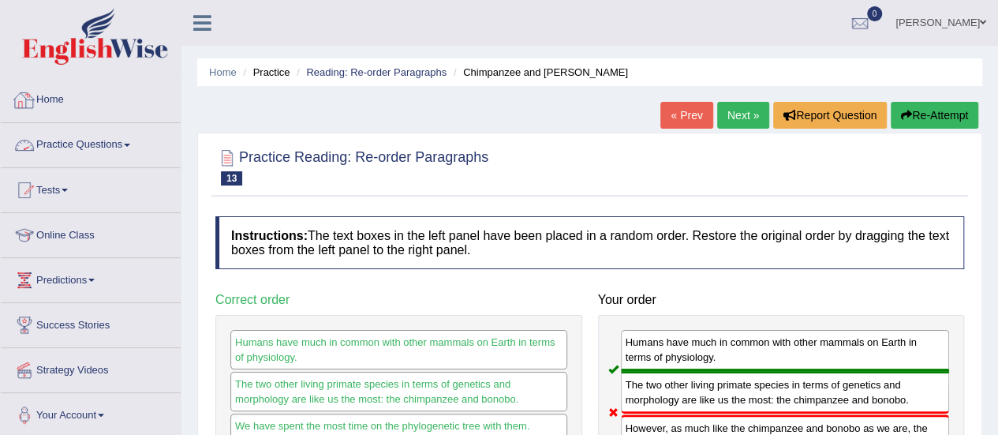
click at [117, 138] on link "Practice Questions" at bounding box center [91, 142] width 180 height 39
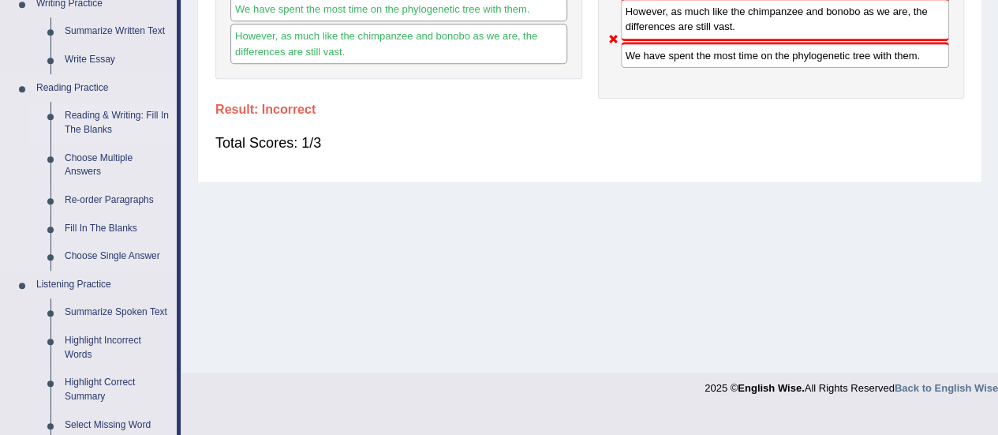
scroll to position [417, 0]
click at [107, 250] on link "Choose Single Answer" at bounding box center [117, 255] width 119 height 28
click at [107, 250] on ul "Home Practice Questions Speaking Practice Read Aloud Repeat Sentence Describe I…" at bounding box center [91, 262] width 180 height 1202
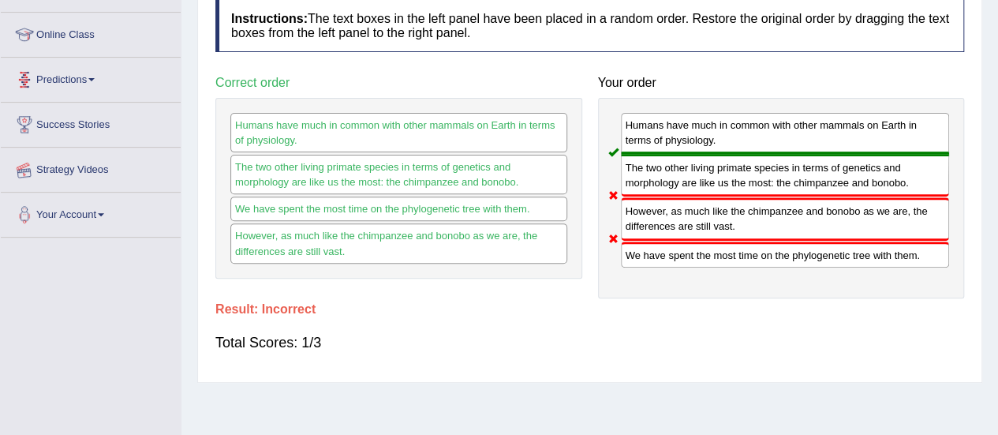
scroll to position [306, 0]
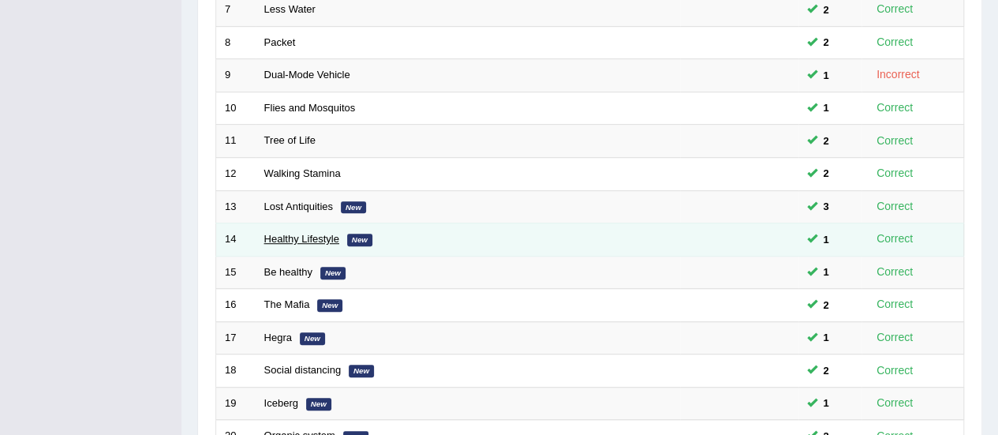
click at [279, 233] on link "Healthy Lifestyle" at bounding box center [301, 239] width 75 height 12
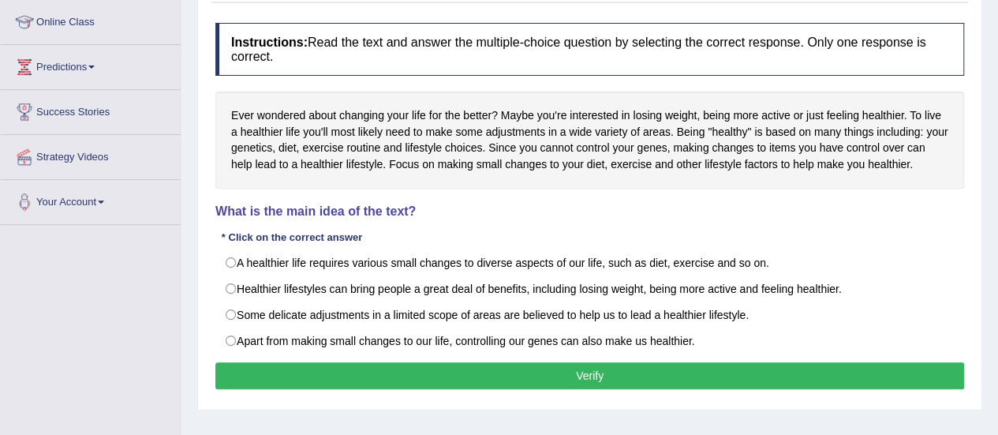
scroll to position [215, 0]
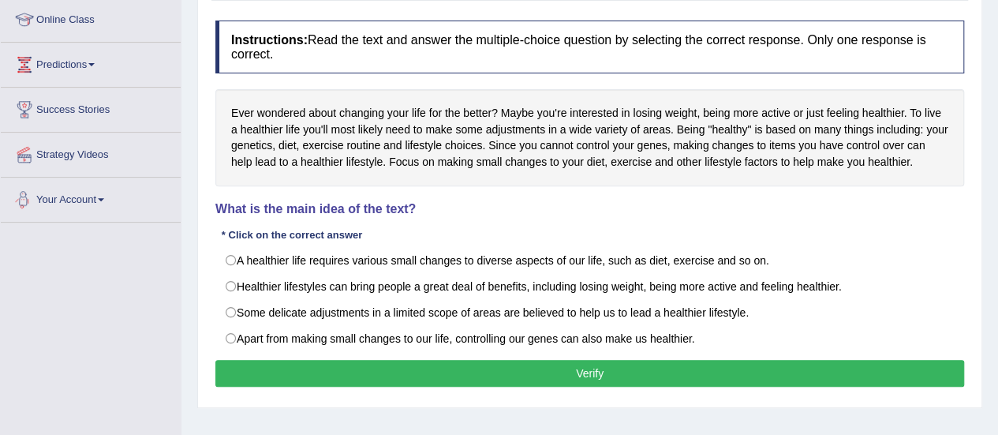
click at [47, 330] on div "Toggle navigation Home Practice Questions Speaking Practice Read Aloud Repeat S…" at bounding box center [499, 195] width 998 height 820
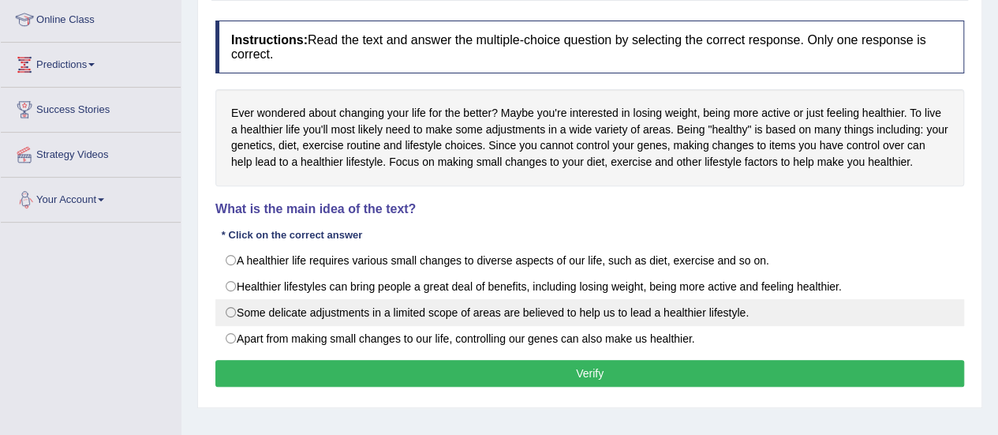
click at [219, 299] on label "Some delicate adjustments in a limited scope of areas are believed to help us t…" at bounding box center [589, 312] width 749 height 27
radio input "true"
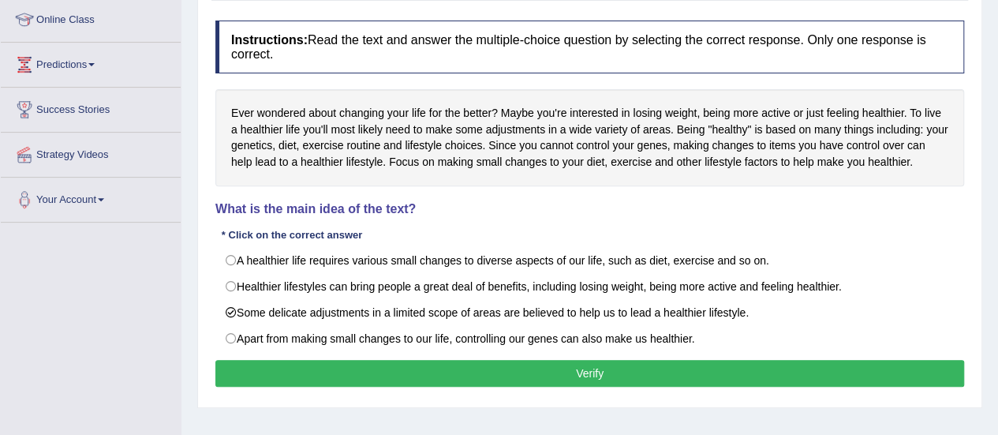
click at [333, 364] on button "Verify" at bounding box center [589, 373] width 749 height 27
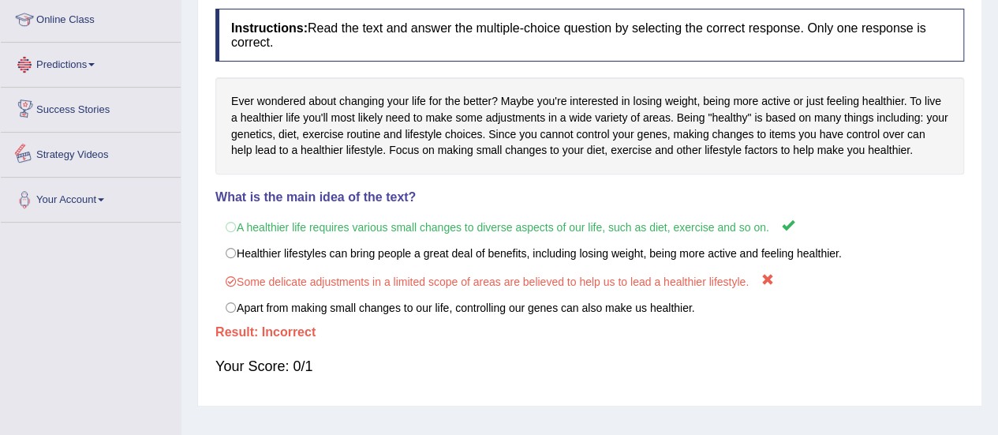
scroll to position [0, 0]
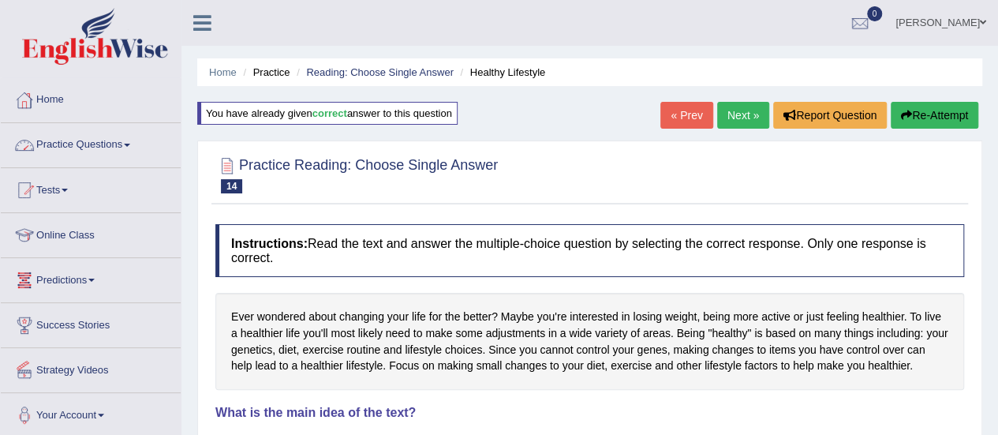
click at [122, 132] on link "Practice Questions" at bounding box center [91, 142] width 180 height 39
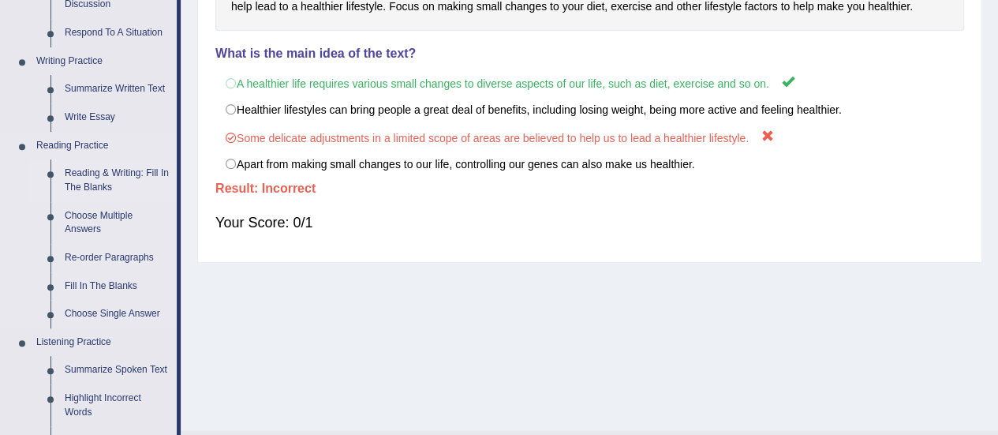
scroll to position [367, 0]
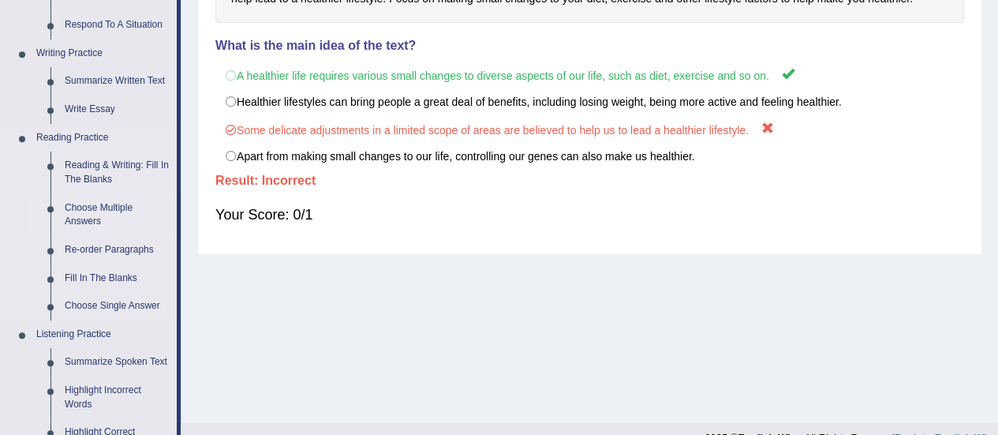
click at [79, 214] on link "Choose Multiple Answers" at bounding box center [117, 215] width 119 height 42
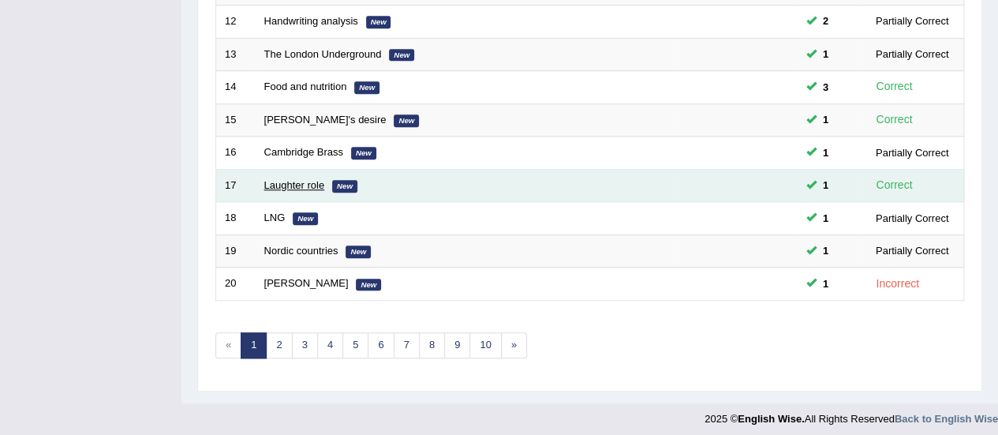
click at [278, 179] on link "Laughter role" at bounding box center [294, 185] width 61 height 12
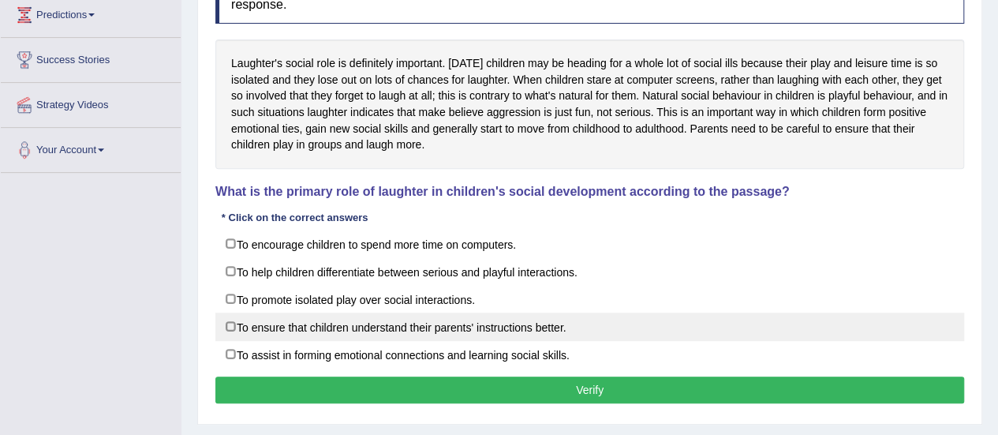
scroll to position [221, 0]
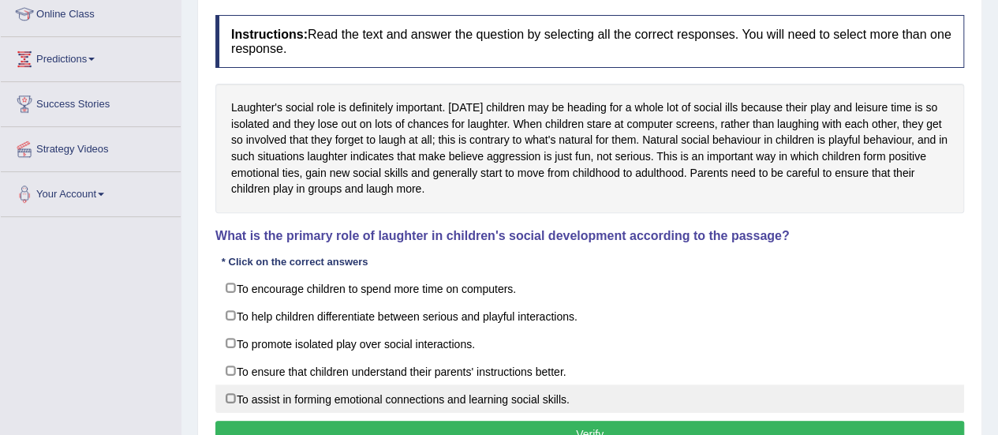
click at [559, 389] on label "To assist in forming emotional connections and learning social skills." at bounding box center [589, 398] width 749 height 28
checkbox input "true"
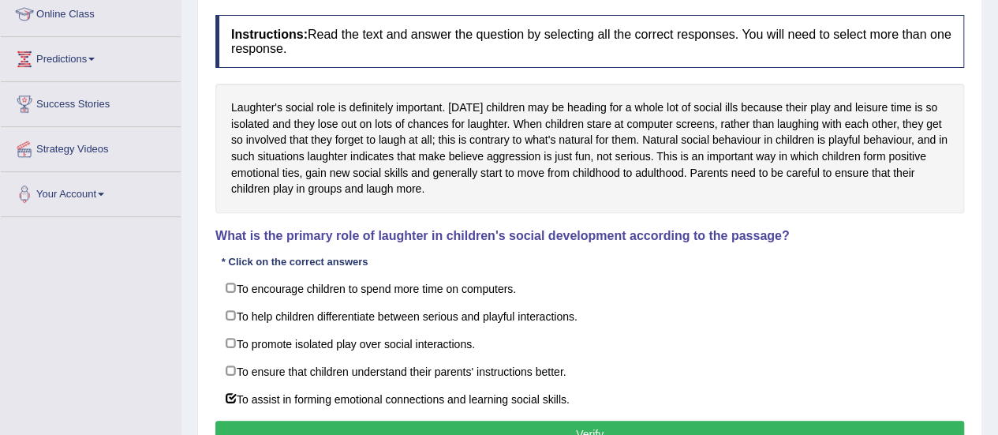
click at [663, 421] on button "Verify" at bounding box center [589, 434] width 749 height 27
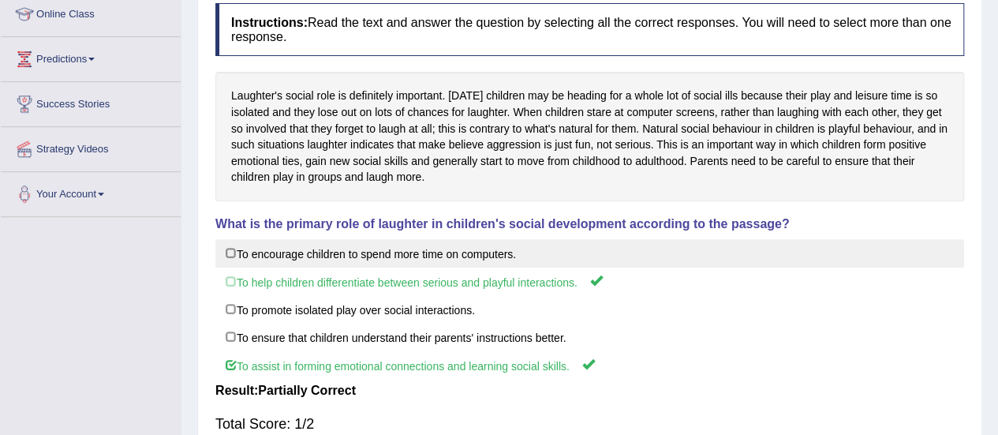
scroll to position [0, 0]
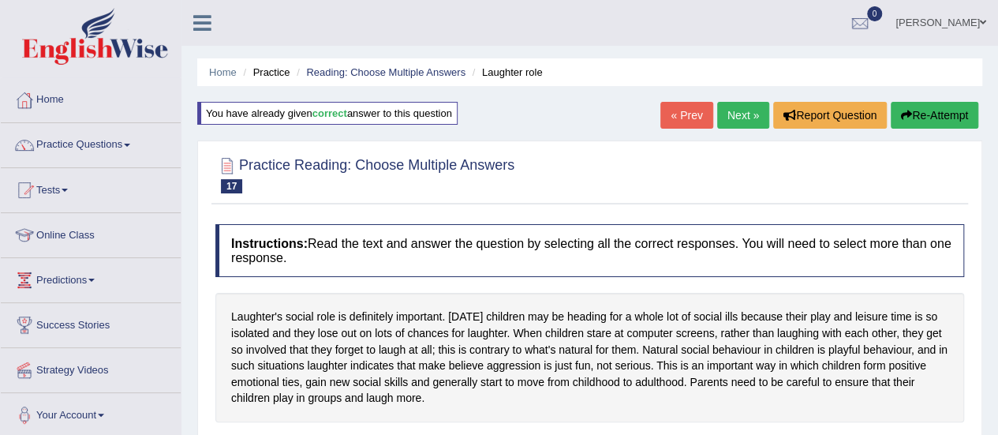
click at [631, 352] on div "Laughter's social role is definitely important. [DATE] children may be heading …" at bounding box center [589, 357] width 749 height 129
click at [92, 139] on link "Practice Questions" at bounding box center [91, 142] width 180 height 39
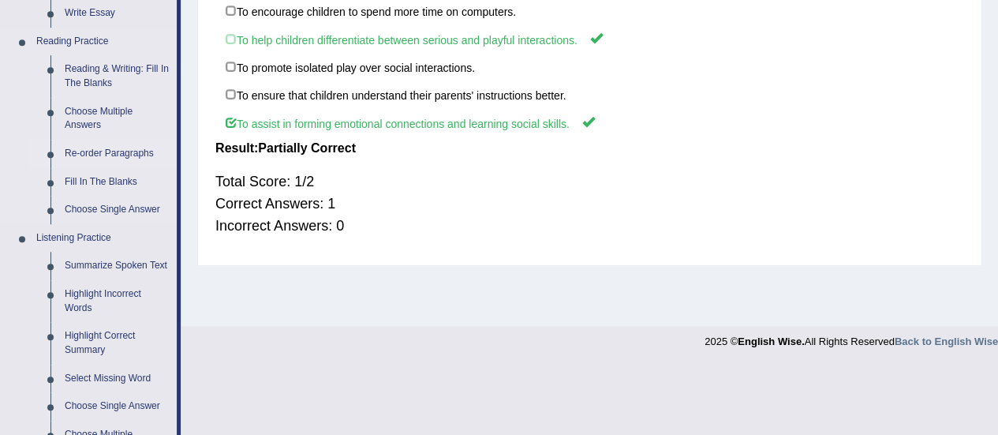
scroll to position [468, 0]
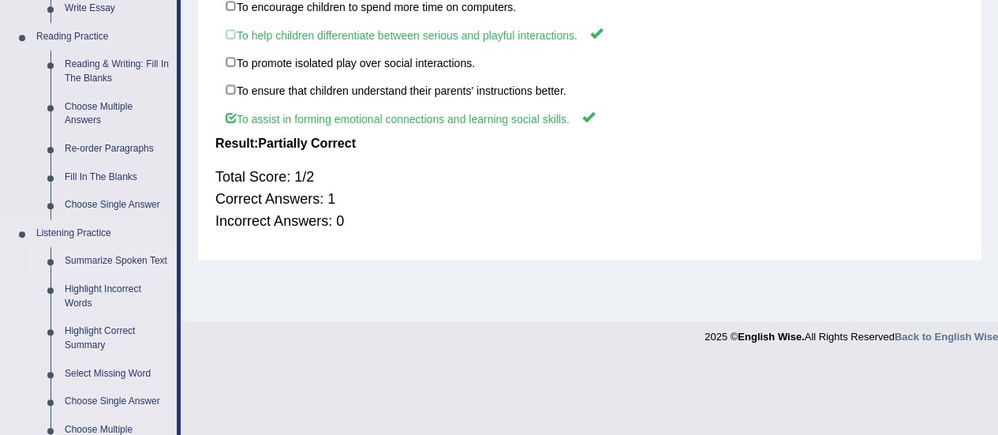
click at [97, 256] on link "Summarize Spoken Text" at bounding box center [117, 261] width 119 height 28
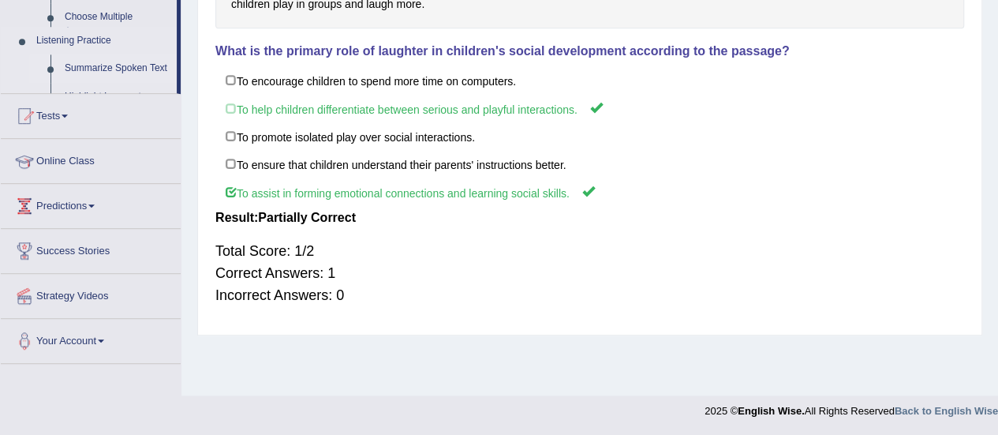
scroll to position [345, 0]
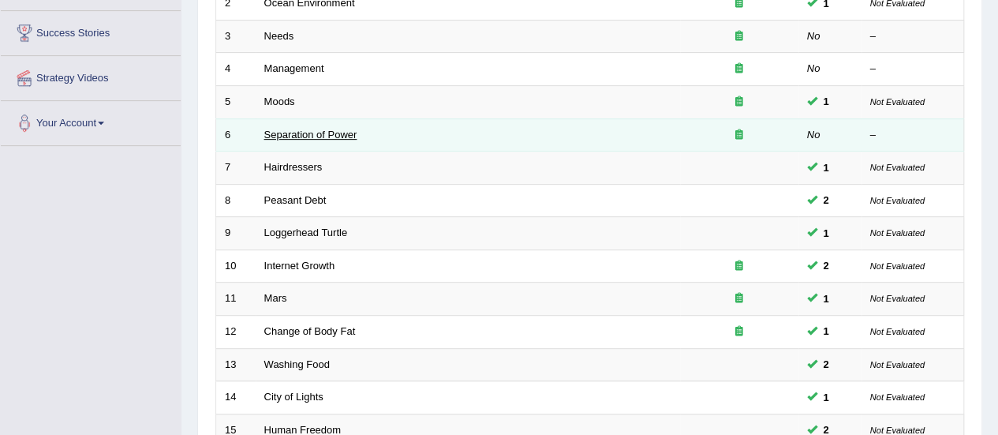
click at [300, 136] on link "Separation of Power" at bounding box center [310, 135] width 93 height 12
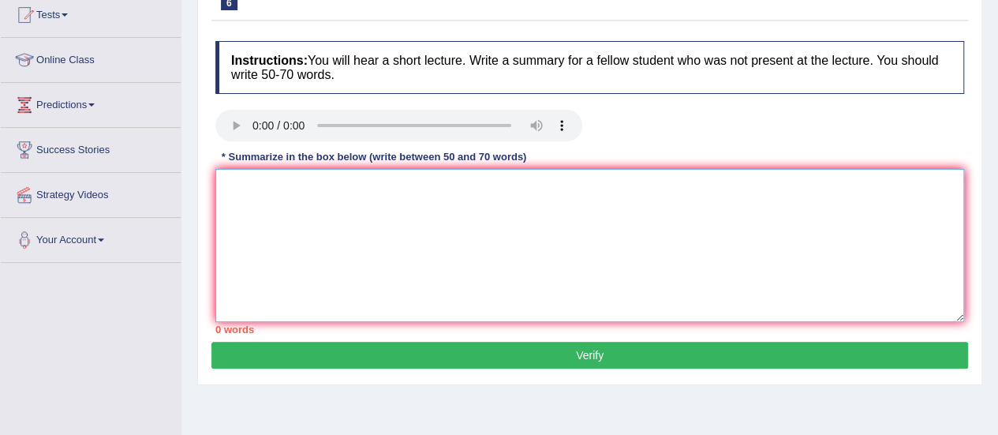
click at [308, 198] on textarea at bounding box center [589, 245] width 749 height 153
click at [282, 204] on textarea at bounding box center [589, 245] width 749 height 153
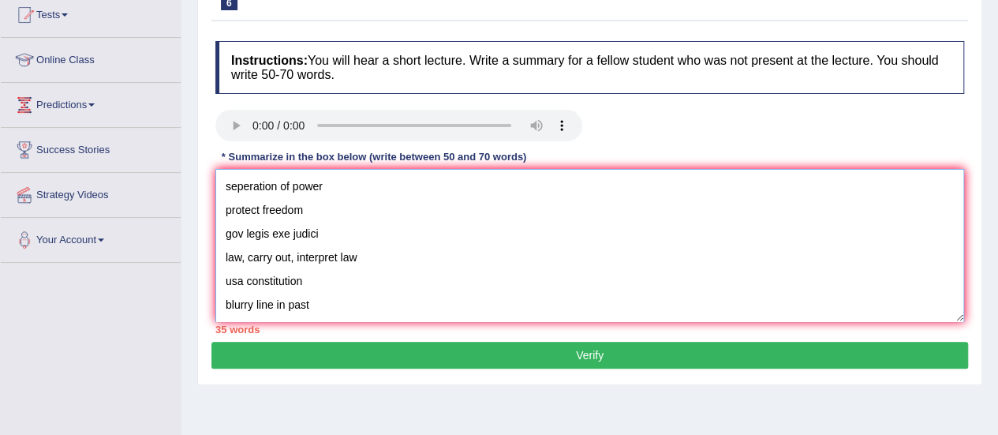
click at [222, 191] on textarea "seperation of power protect freedom gov legis exe judici law, carry out, interp…" at bounding box center [589, 245] width 749 height 153
paste textarea "The speaker provided a comprehensive overview of [main topic], highlighting sev…"
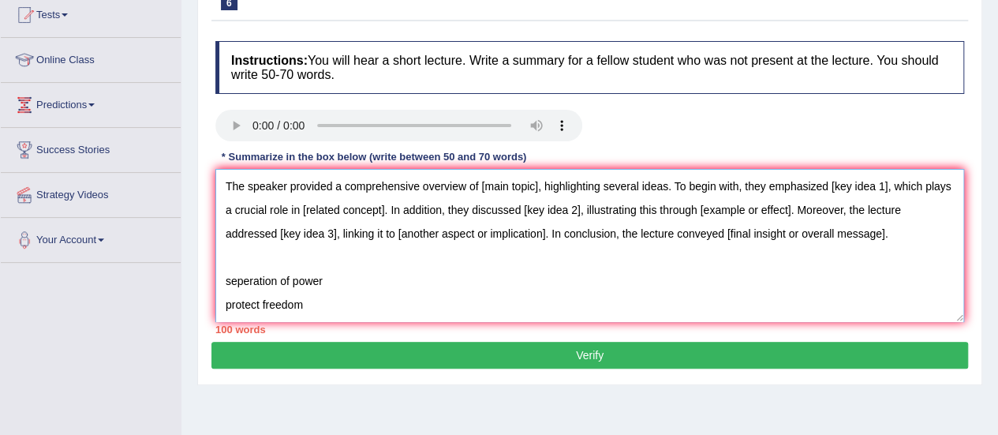
click at [227, 181] on textarea "The speaker provided a comprehensive overview of [main topic], highlighting sev…" at bounding box center [589, 245] width 749 height 153
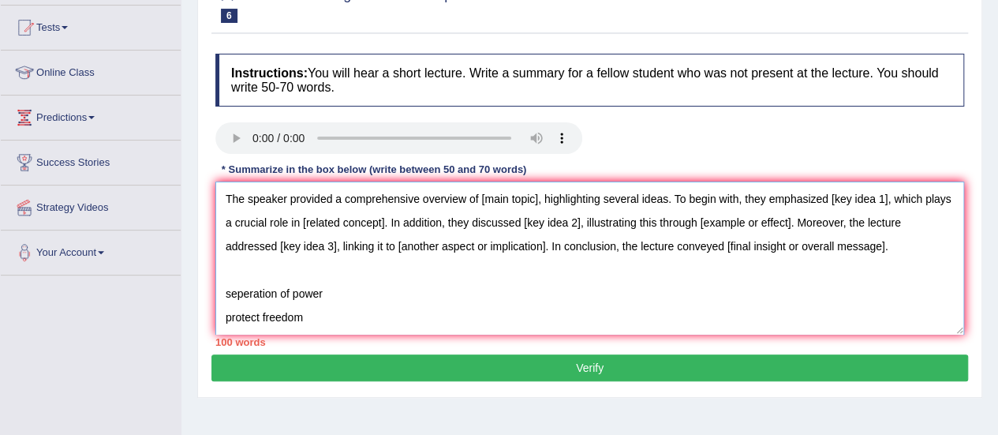
scroll to position [162, 0]
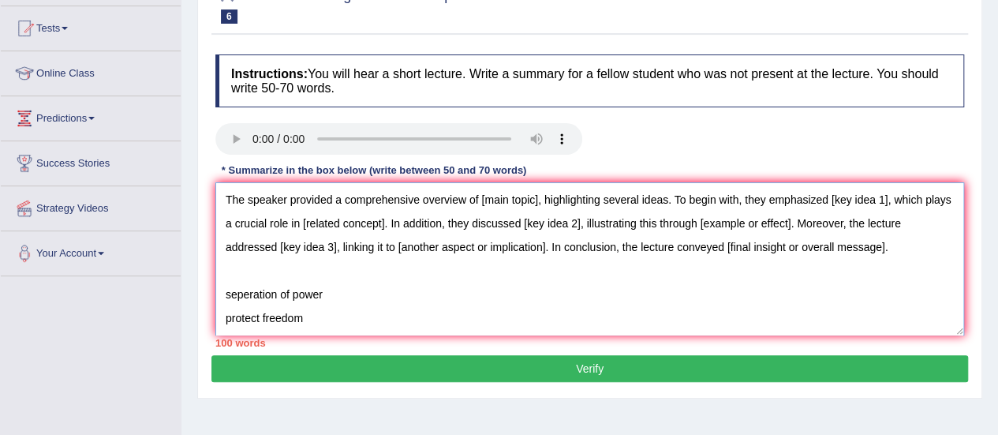
click at [534, 196] on textarea "The speaker provided a comprehensive overview of [main topic], highlighting sev…" at bounding box center [589, 258] width 749 height 153
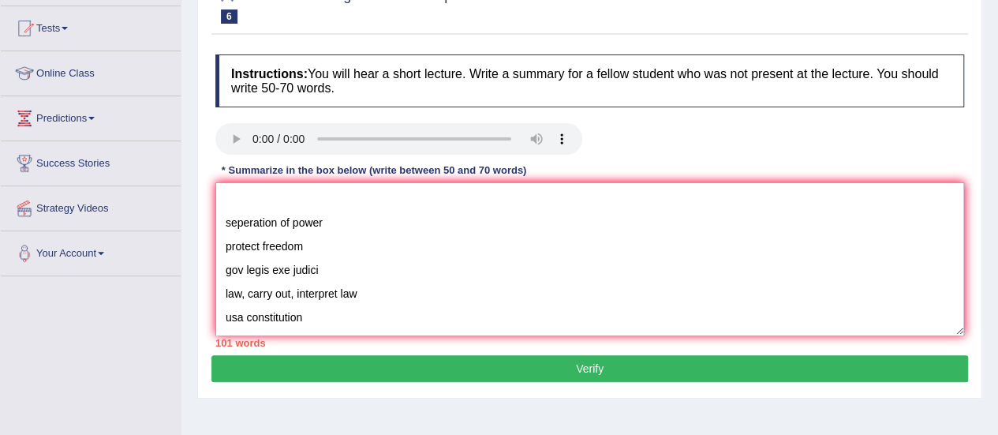
scroll to position [0, 0]
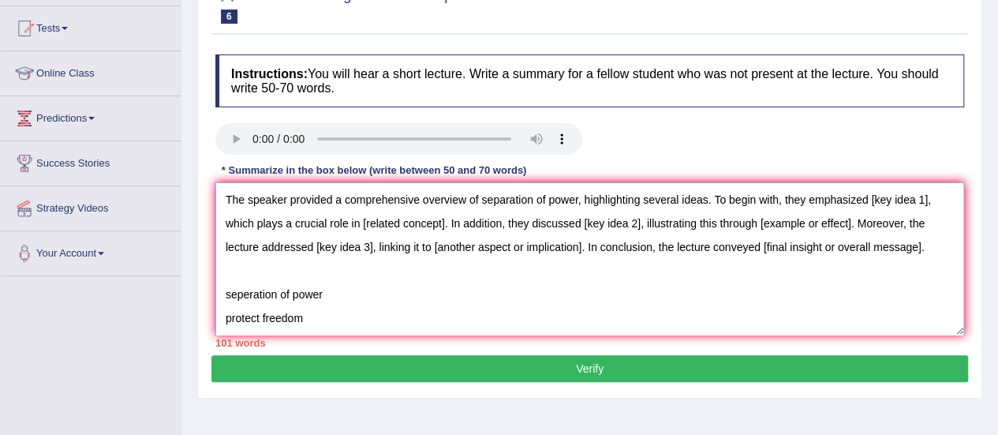
click at [928, 203] on textarea "The speaker provided a comprehensive overview of separation of power, highlight…" at bounding box center [589, 258] width 749 height 153
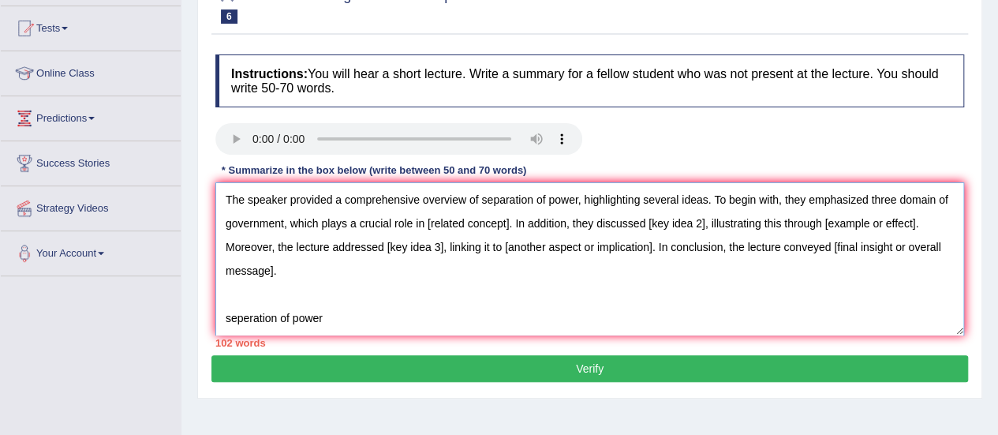
click at [523, 228] on textarea "The speaker provided a comprehensive overview of separation of power, highlight…" at bounding box center [589, 258] width 749 height 153
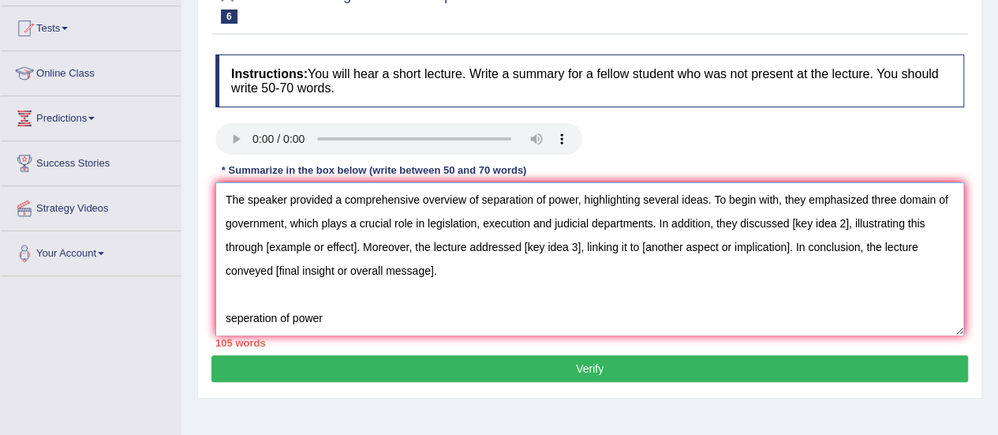
click at [862, 223] on textarea "The speaker provided a comprehensive overview of separation of power, highlight…" at bounding box center [589, 258] width 749 height 153
click at [428, 245] on textarea "The speaker provided a comprehensive overview of separation of power, highlight…" at bounding box center [589, 258] width 749 height 153
click at [659, 244] on textarea "The speaker provided a comprehensive overview of separation of power, highlight…" at bounding box center [589, 258] width 749 height 153
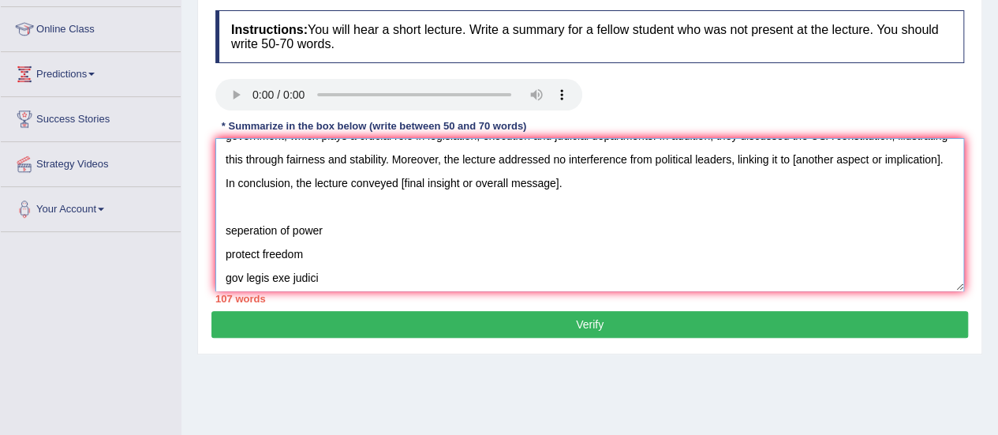
scroll to position [42, 0]
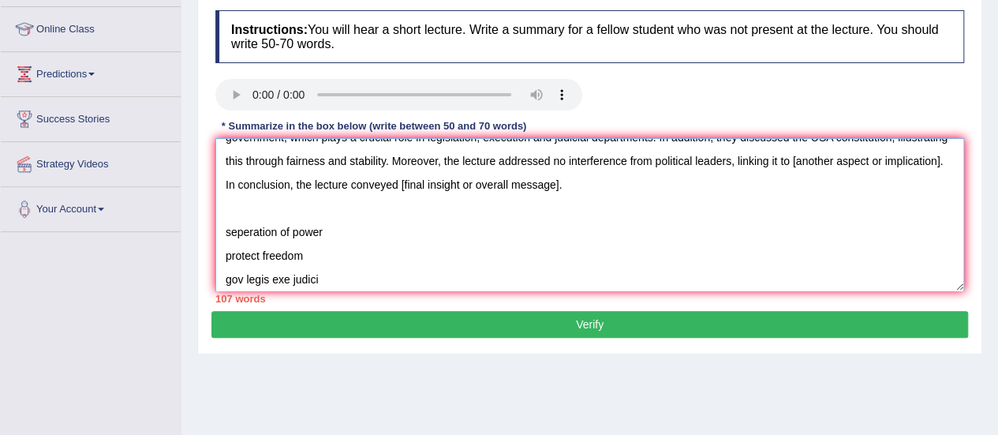
click at [278, 182] on textarea "The speaker provided a comprehensive overview of separation of power, highlight…" at bounding box center [589, 214] width 749 height 153
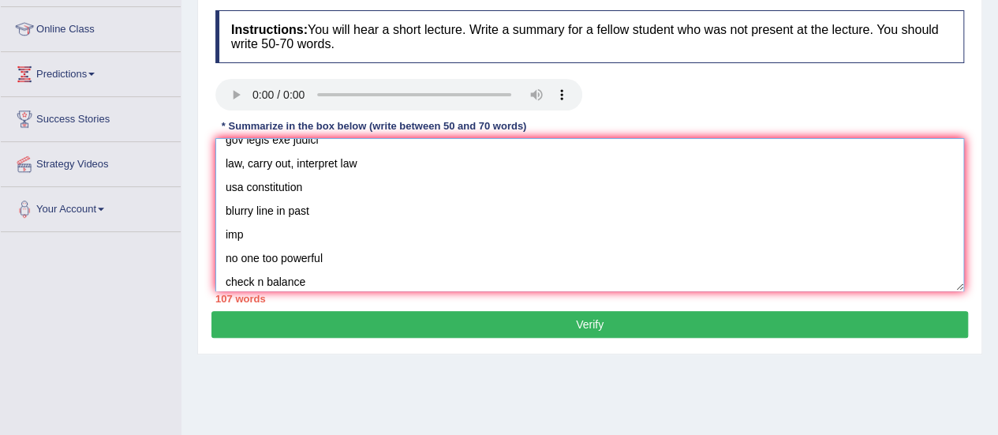
scroll to position [0, 0]
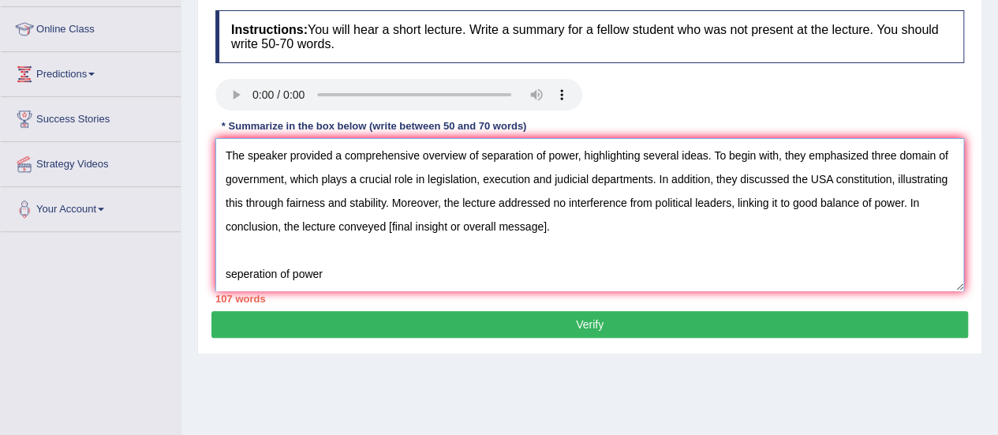
click at [593, 225] on textarea "The speaker provided a comprehensive overview of separation of power, highlight…" at bounding box center [589, 214] width 749 height 153
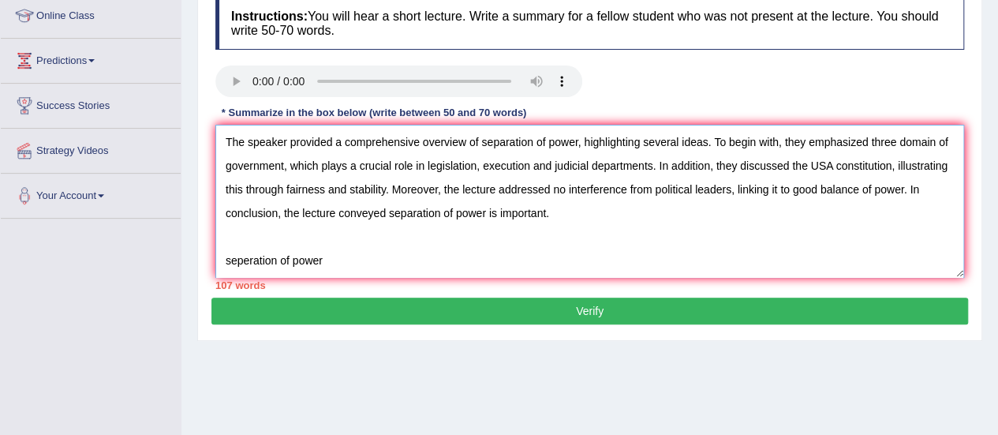
drag, startPoint x: 364, startPoint y: 248, endPoint x: 189, endPoint y: 261, distance: 176.4
click at [189, 261] on div "Home Practice Listening: Summarize Spoken Text Separation of Power « Prev Next …" at bounding box center [589, 175] width 817 height 789
click at [445, 194] on textarea "The speaker provided a comprehensive overview of separation of power, highlight…" at bounding box center [589, 201] width 749 height 153
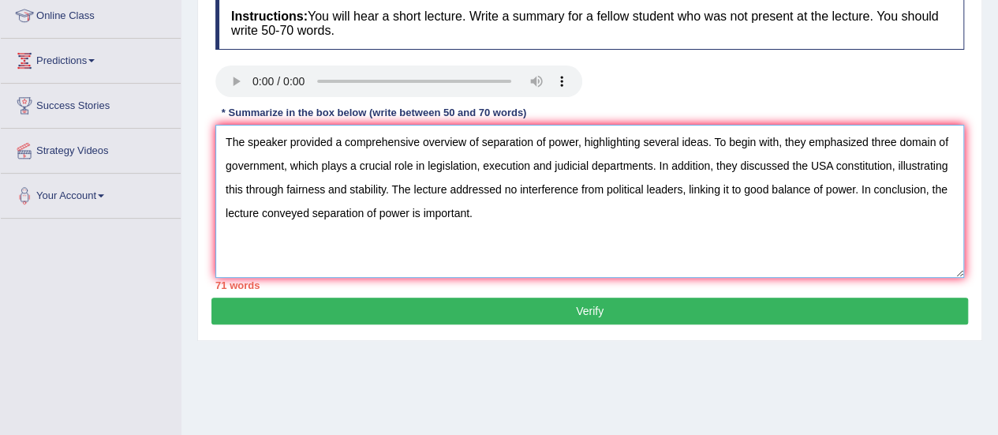
click at [721, 166] on textarea "The speaker provided a comprehensive overview of separation of power, highlight…" at bounding box center [589, 201] width 749 height 153
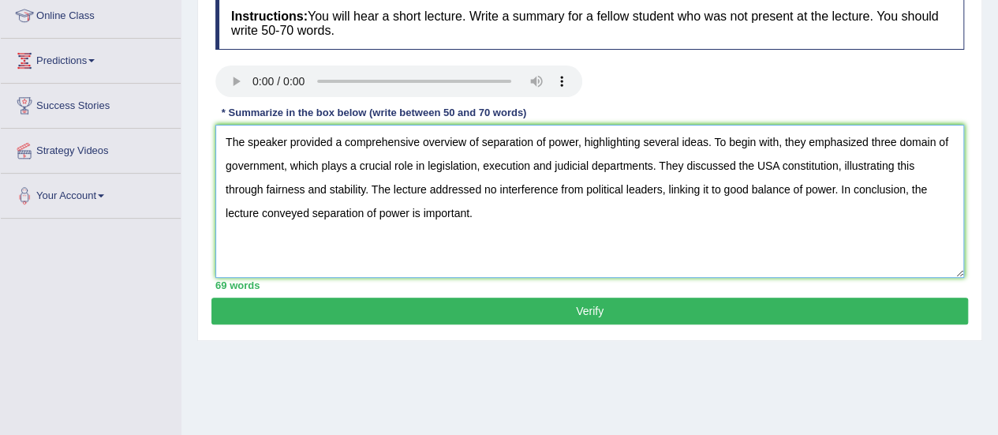
click at [656, 244] on textarea "The speaker provided a comprehensive overview of separation of power, highlight…" at bounding box center [589, 201] width 749 height 153
type textarea "The speaker provided a comprehensive overview of separation of power, highlight…"
click at [554, 317] on button "Verify" at bounding box center [589, 310] width 757 height 27
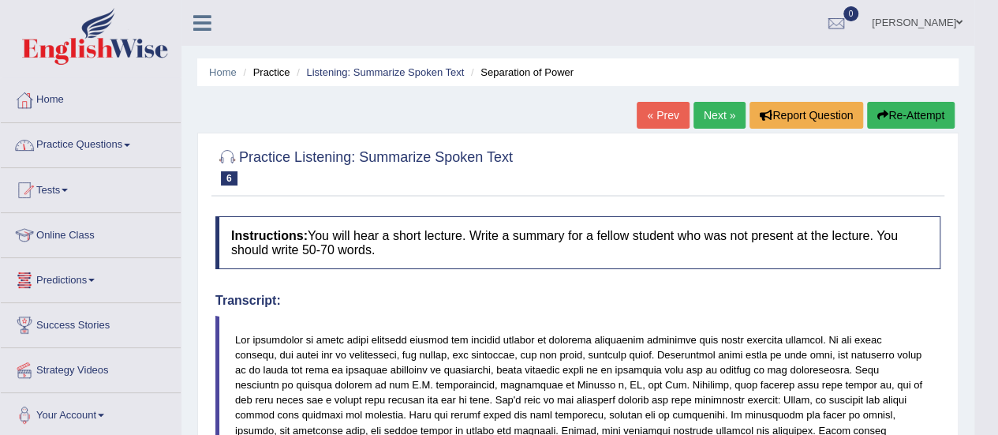
click at [104, 137] on link "Practice Questions" at bounding box center [91, 142] width 180 height 39
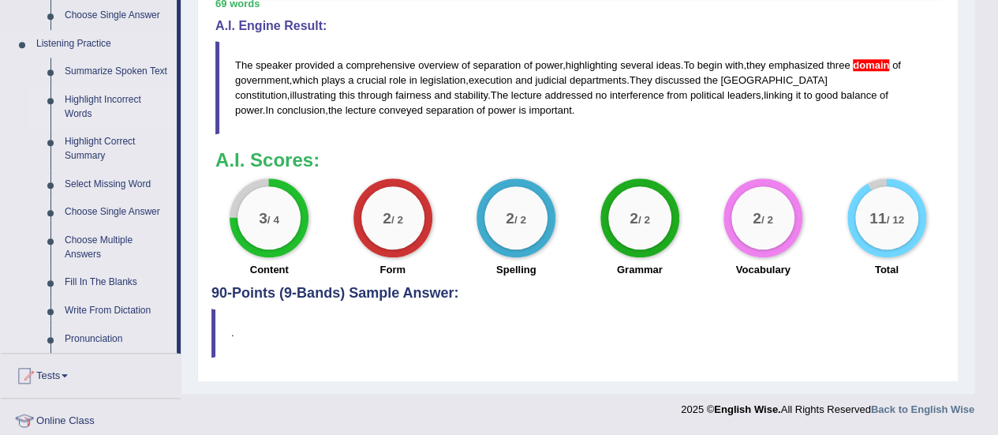
scroll to position [666, 0]
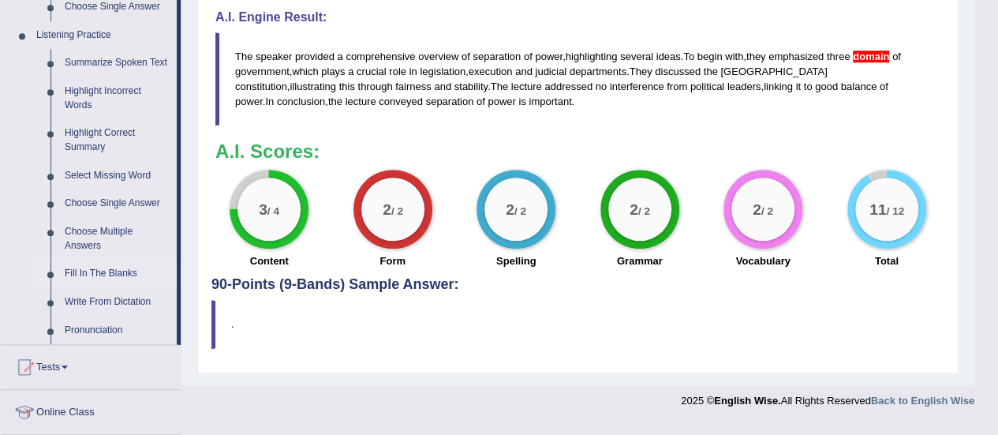
click at [98, 271] on link "Fill In The Blanks" at bounding box center [117, 274] width 119 height 28
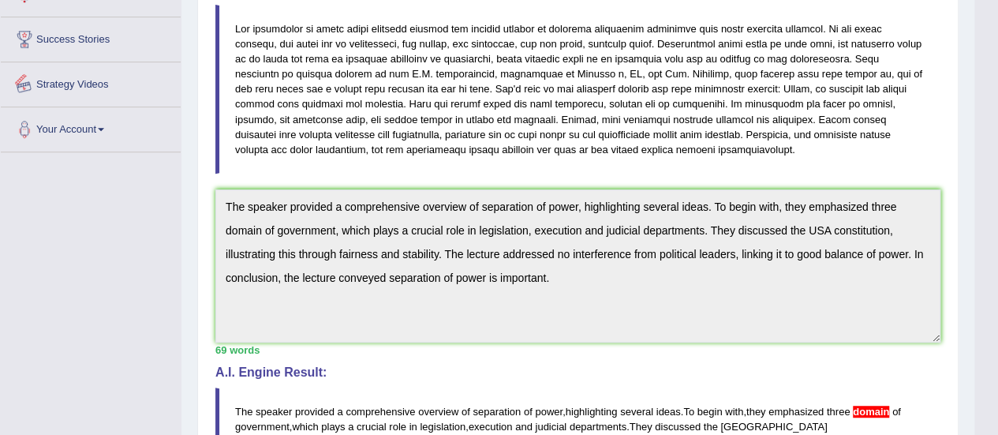
scroll to position [268, 0]
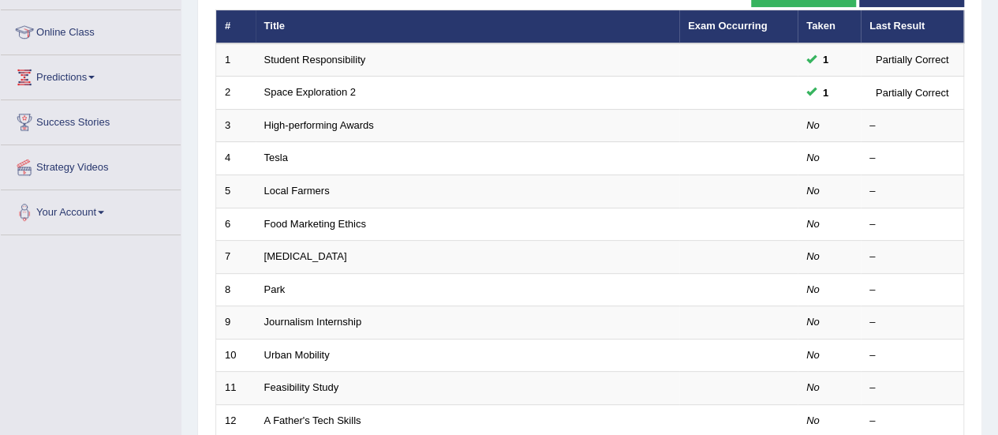
click at [308, 189] on link "Local Farmers" at bounding box center [296, 191] width 65 height 12
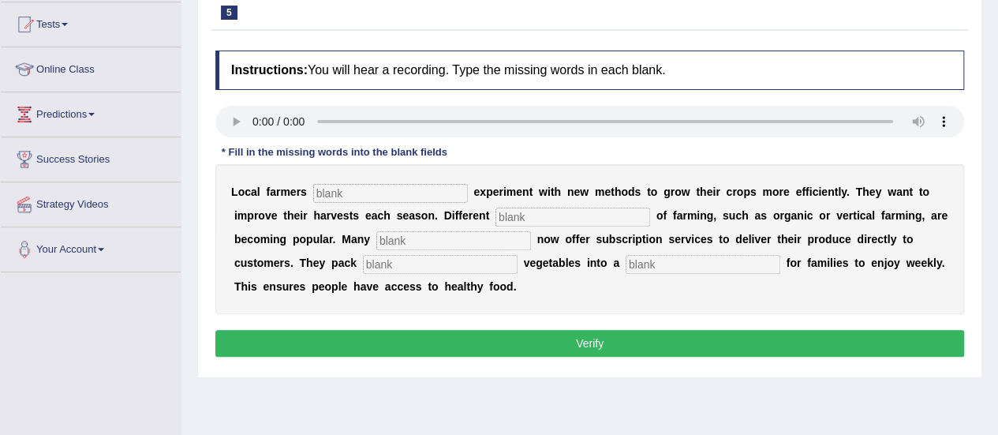
scroll to position [166, 0]
click at [415, 193] on input "text" at bounding box center [390, 193] width 155 height 19
click at [410, 195] on input "text" at bounding box center [390, 193] width 155 height 19
type input "frequently"
click at [543, 210] on input "text" at bounding box center [572, 216] width 155 height 19
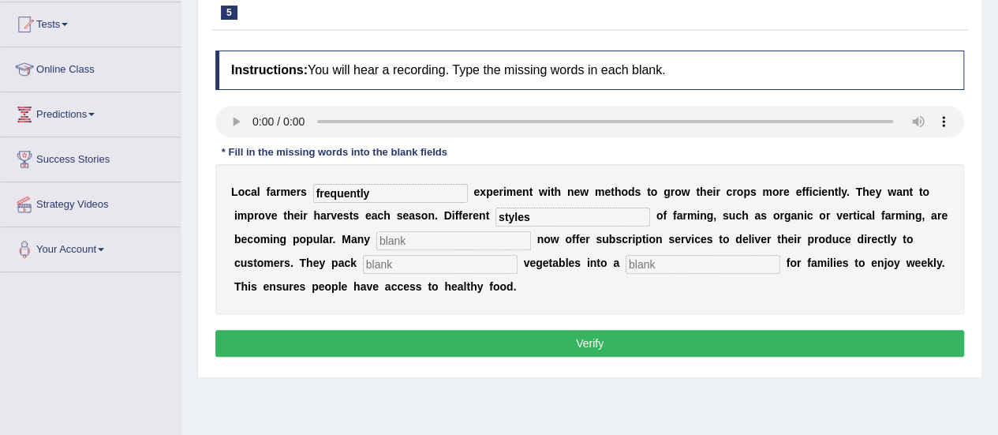
type input "styles"
click at [449, 237] on input "text" at bounding box center [453, 240] width 155 height 19
type input "farms"
click at [450, 268] on input "text" at bounding box center [440, 264] width 155 height 19
type input "fresh"
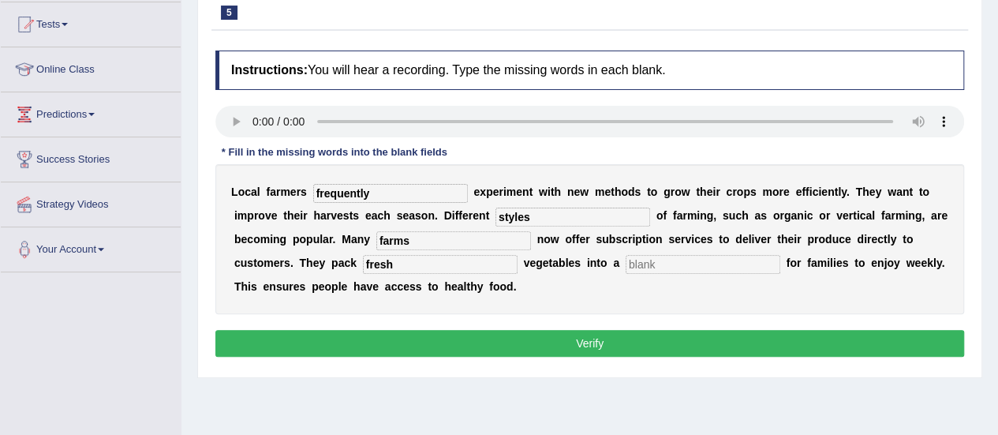
click at [667, 262] on input "text" at bounding box center [703, 264] width 155 height 19
type input "box"
click at [615, 340] on button "Verify" at bounding box center [589, 343] width 749 height 27
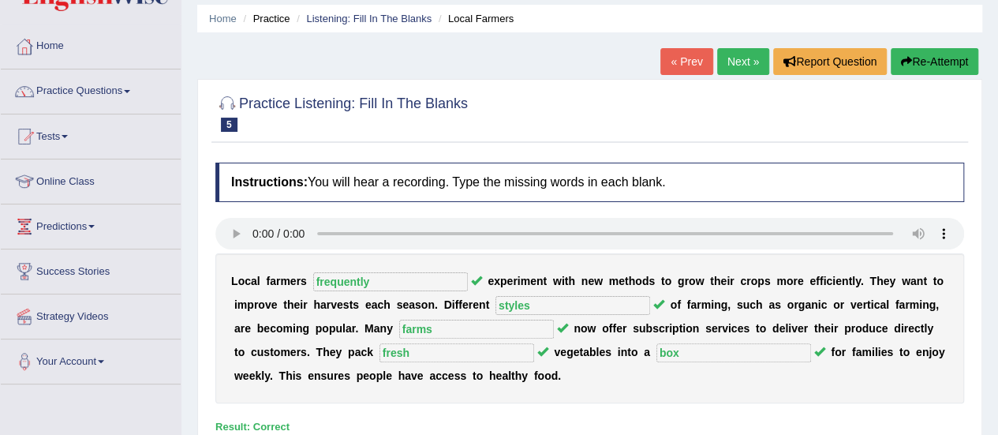
scroll to position [50, 0]
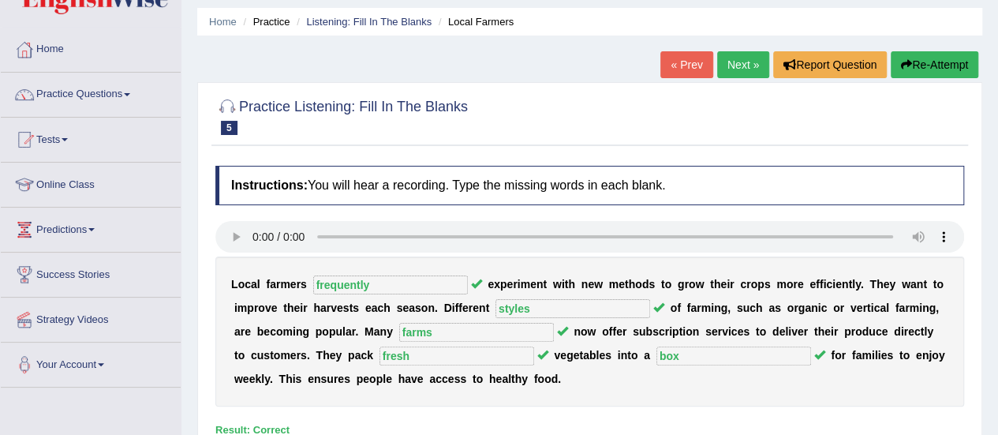
click at [724, 69] on link "Next »" at bounding box center [743, 64] width 52 height 27
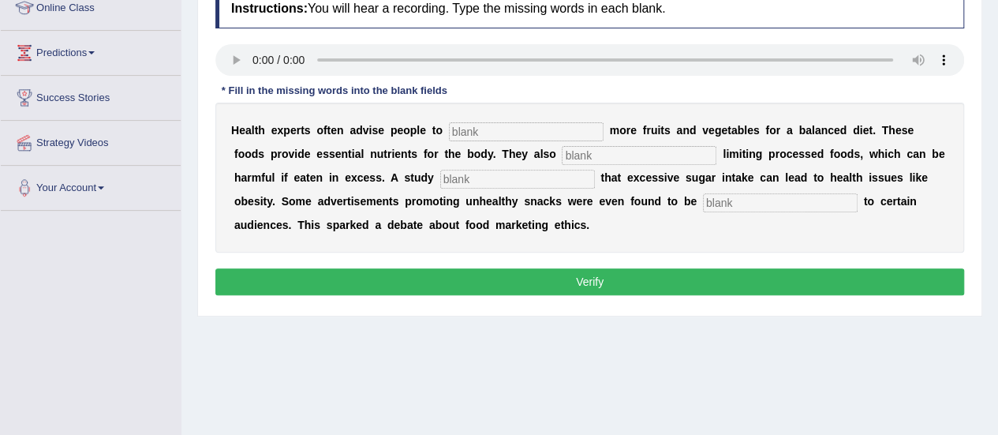
click at [511, 124] on input "text" at bounding box center [526, 131] width 155 height 19
type input "consume"
click at [615, 154] on input "text" at bounding box center [639, 155] width 155 height 19
type input "recommend"
click at [549, 178] on input "text" at bounding box center [517, 179] width 155 height 19
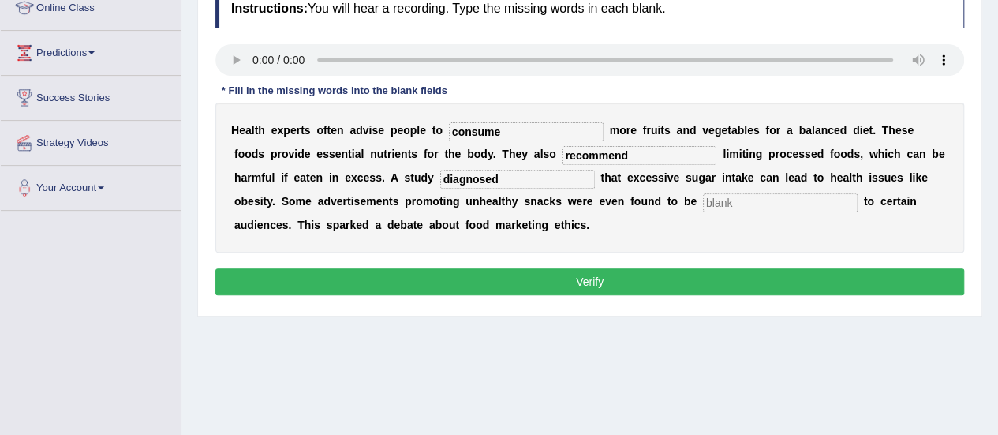
type input "diagnosed"
click at [767, 197] on input "text" at bounding box center [780, 202] width 155 height 19
type input "offensive"
click at [685, 278] on button "Verify" at bounding box center [589, 281] width 749 height 27
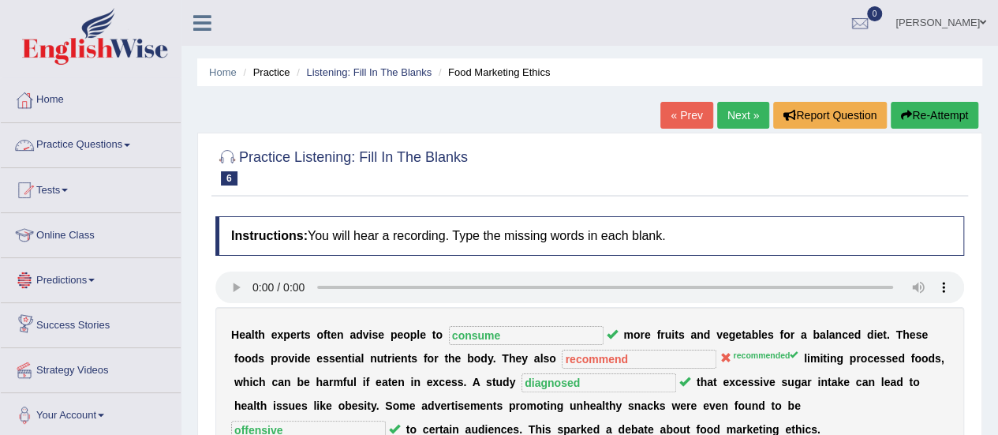
click at [103, 149] on link "Practice Questions" at bounding box center [91, 142] width 180 height 39
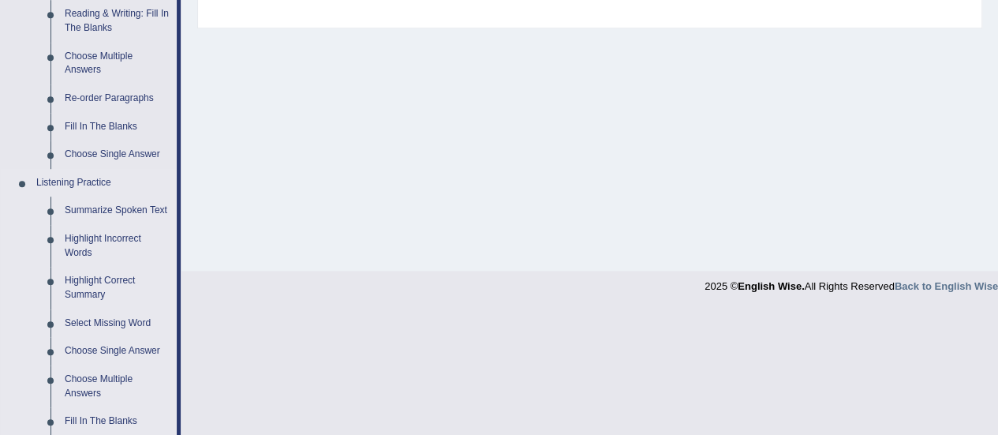
scroll to position [528, 0]
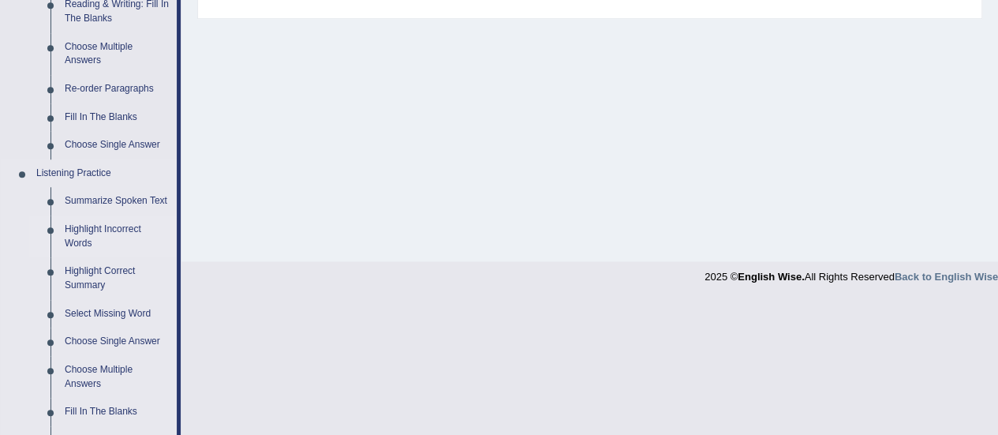
click at [85, 234] on link "Highlight Incorrect Words" at bounding box center [117, 236] width 119 height 42
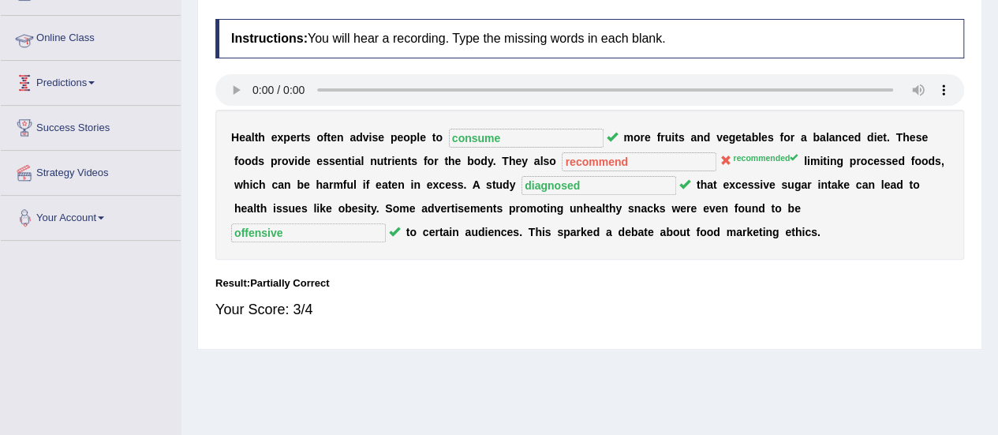
scroll to position [256, 0]
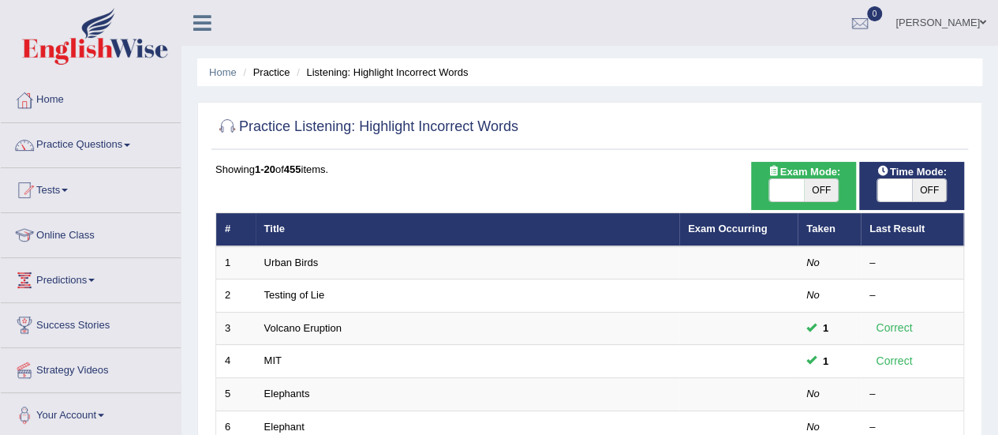
click at [290, 260] on link "Urban Birds" at bounding box center [291, 262] width 54 height 12
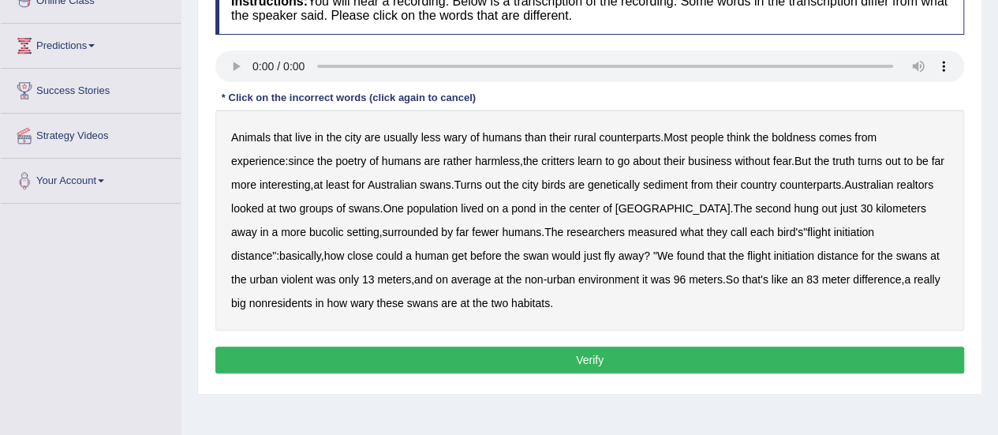
click at [369, 159] on b "of" at bounding box center [373, 161] width 9 height 13
click at [443, 157] on b "rather" at bounding box center [457, 161] width 29 height 13
click at [311, 159] on div "Animals that live in the city are usually less wary of humans than their rural …" at bounding box center [589, 220] width 749 height 221
click at [369, 159] on b "of" at bounding box center [373, 161] width 9 height 13
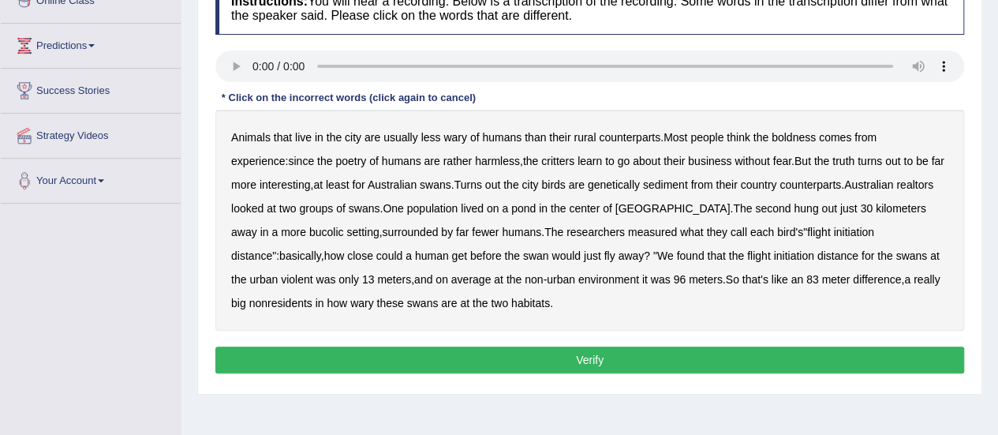
click at [335, 159] on b "poetry" at bounding box center [350, 161] width 31 height 13
click at [643, 185] on b "sediment" at bounding box center [665, 184] width 45 height 13
click at [312, 297] on b "nonresidents" at bounding box center [280, 303] width 63 height 13
click at [312, 273] on b "violent" at bounding box center [297, 279] width 32 height 13
click at [741, 354] on button "Verify" at bounding box center [589, 359] width 749 height 27
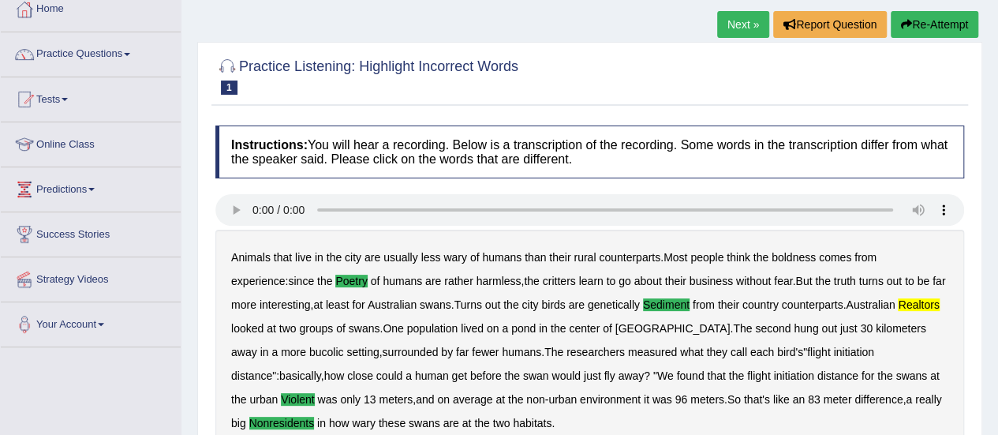
scroll to position [58, 0]
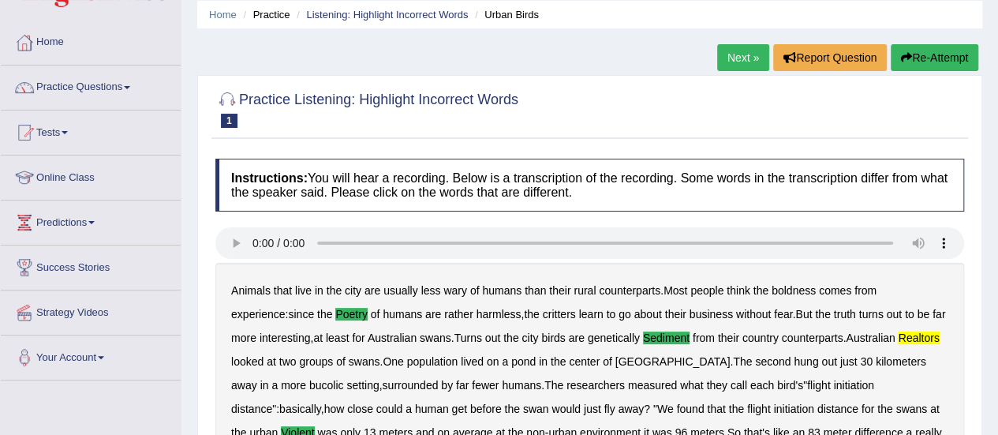
click at [743, 66] on link "Next »" at bounding box center [743, 57] width 52 height 27
